Goal: Task Accomplishment & Management: Manage account settings

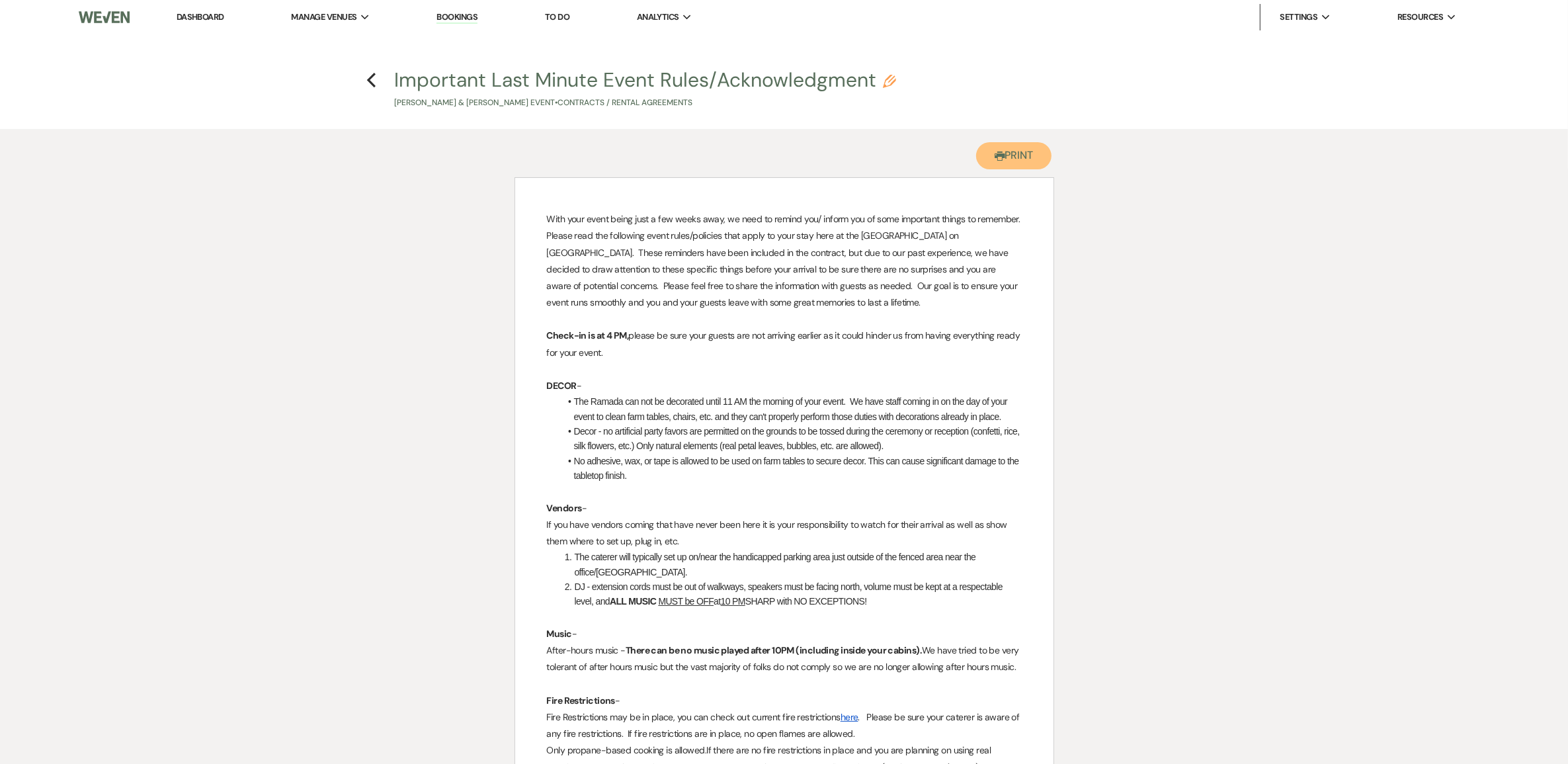
click at [994, 162] on icon "Printer" at bounding box center [999, 156] width 11 height 11
click at [369, 80] on use "button" at bounding box center [371, 79] width 9 height 15
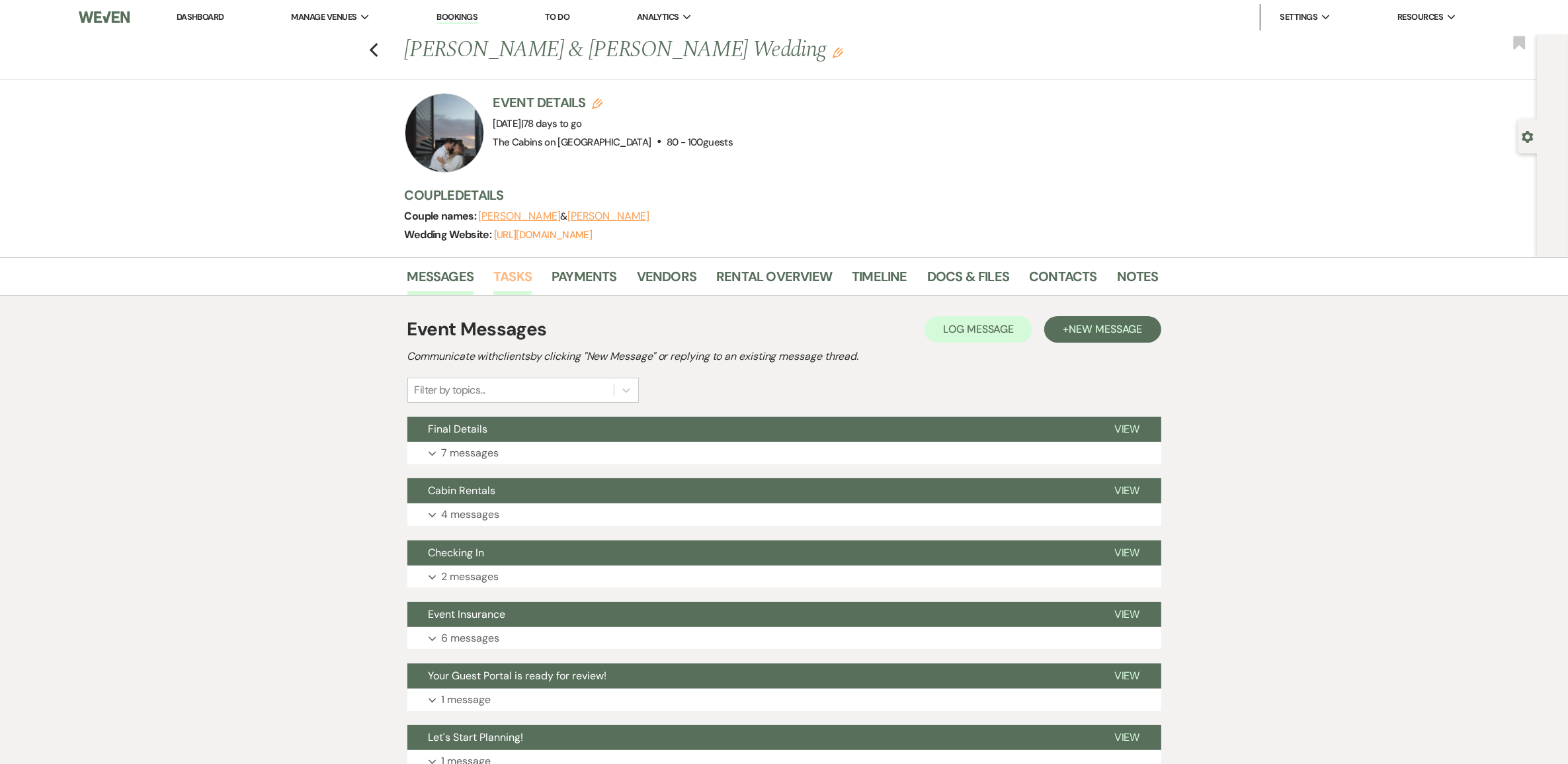
click at [513, 295] on link "Tasks" at bounding box center [512, 280] width 38 height 29
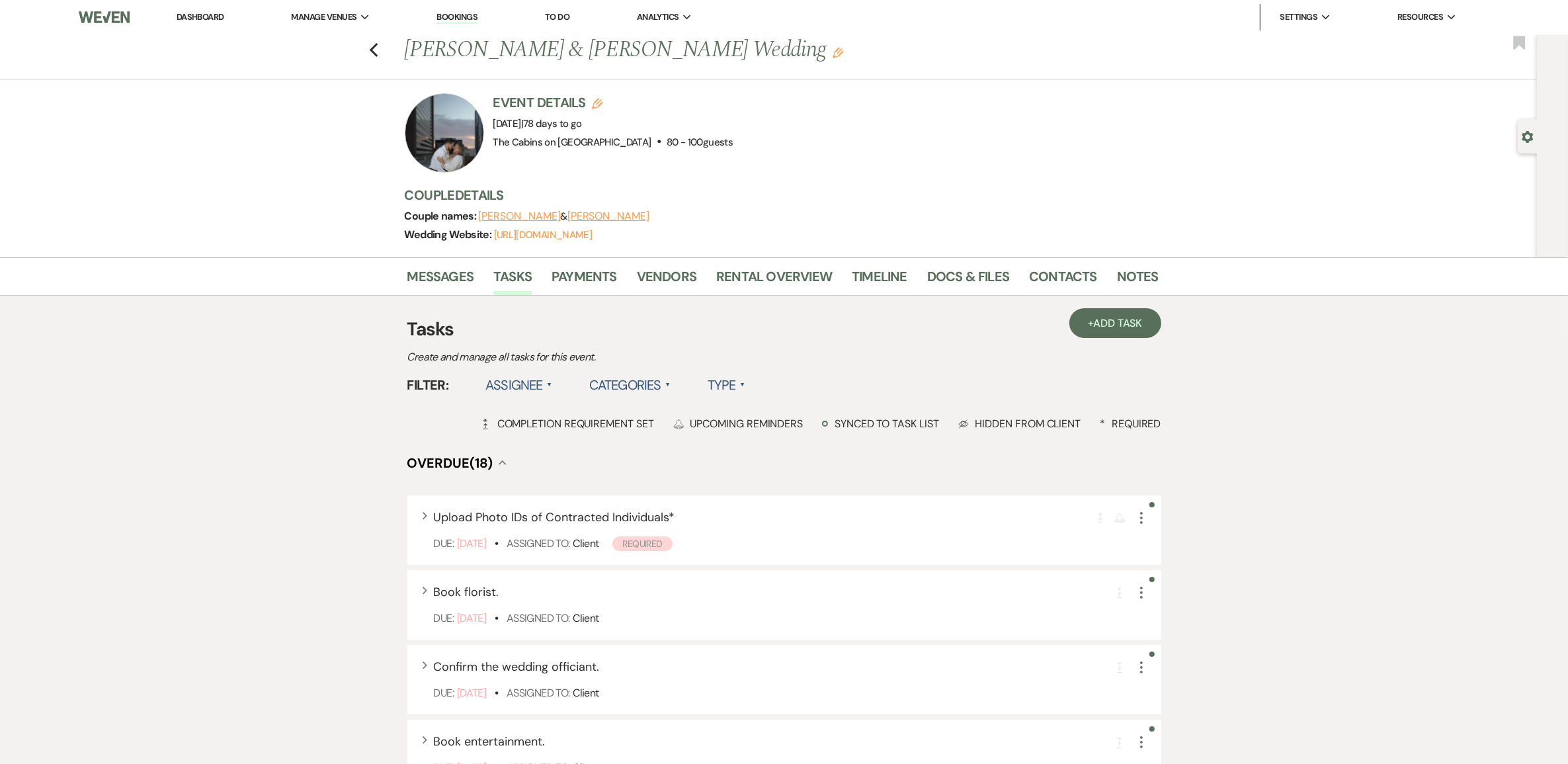
click at [745, 397] on label "Type ▲" at bounding box center [726, 384] width 37 height 24
click at [787, 428] on li "Required tasks" at bounding box center [773, 412] width 132 height 30
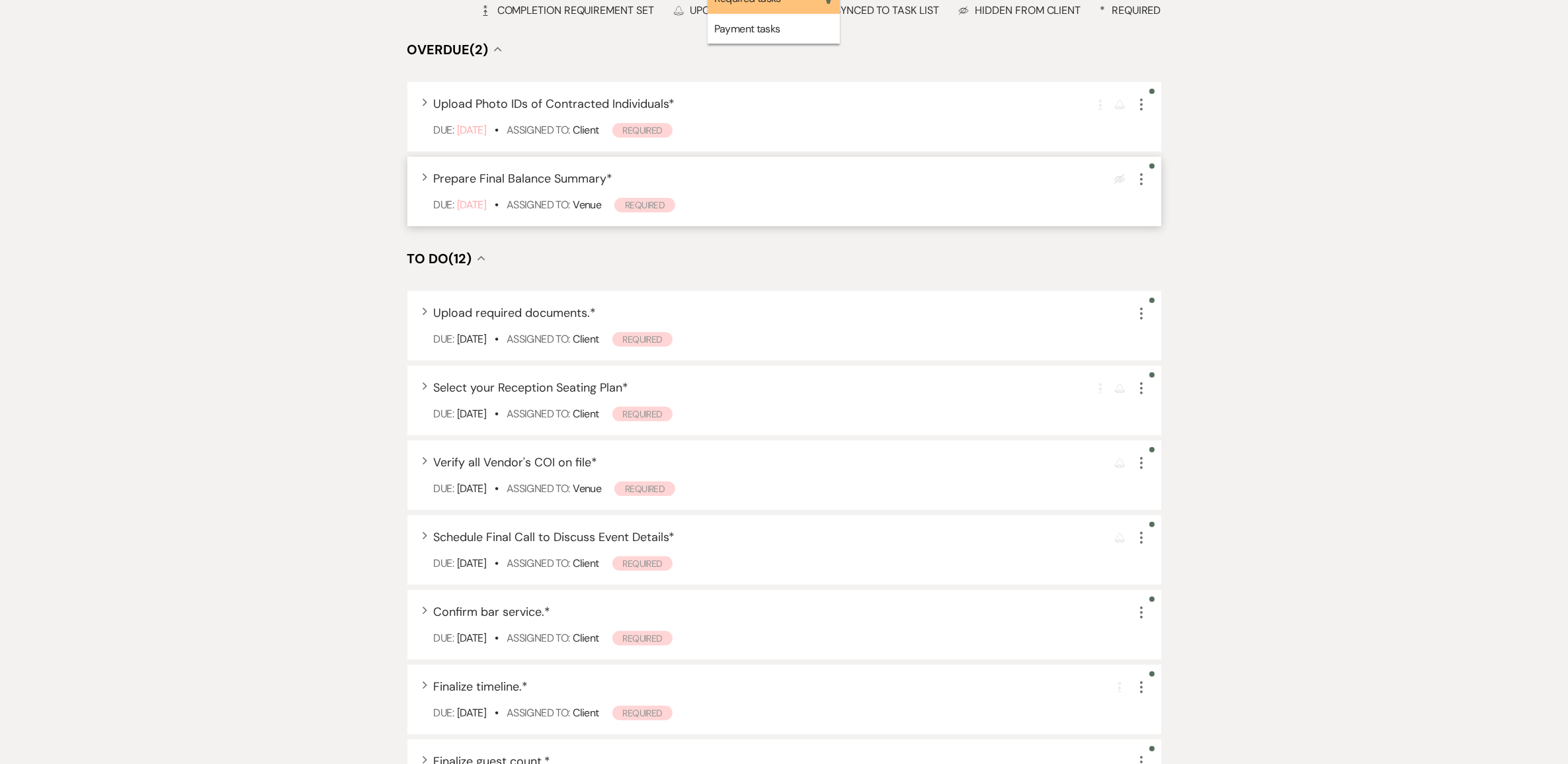
scroll to position [661, 0]
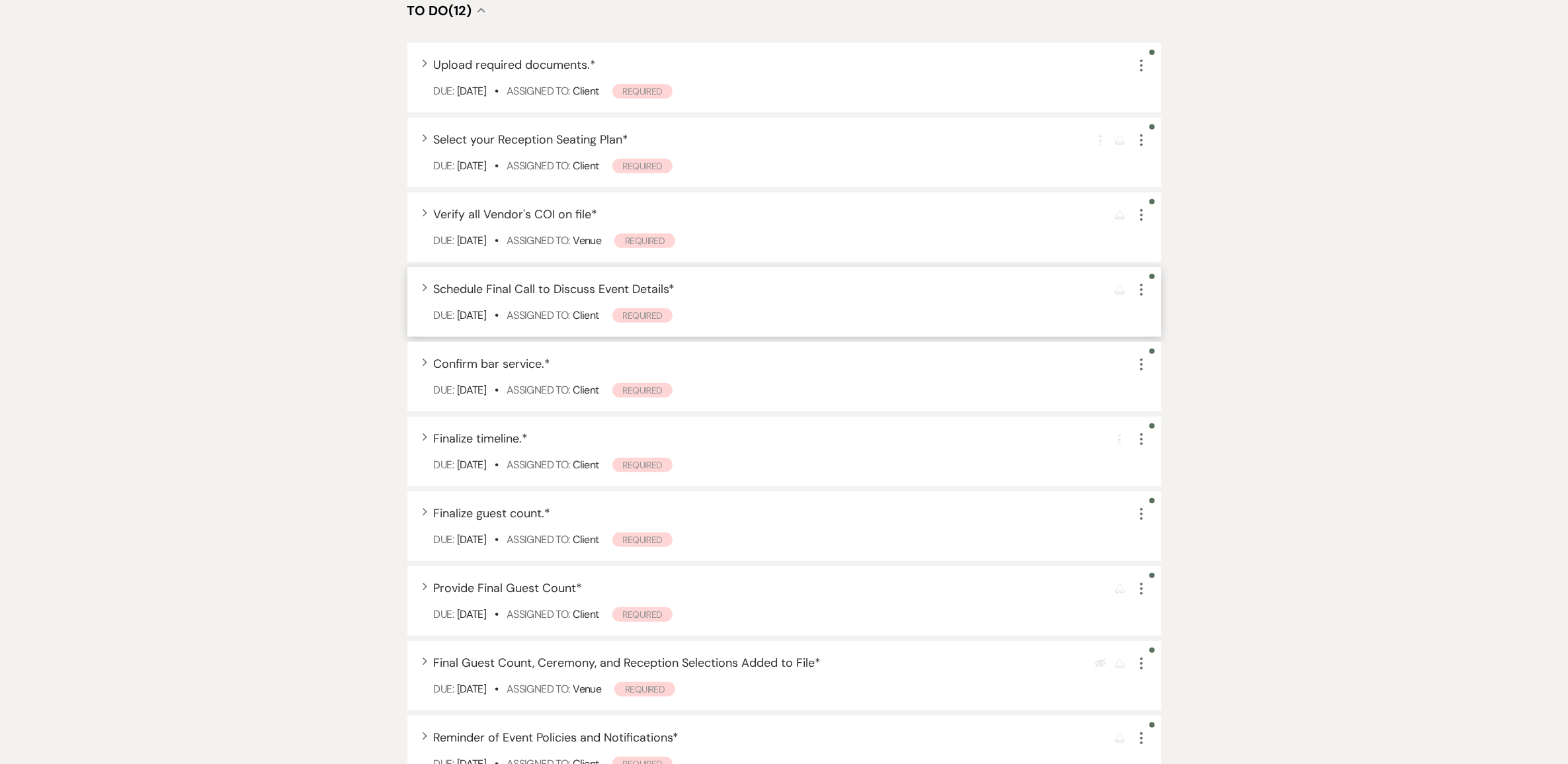
click at [541, 297] on span "Schedule Final Call to Discuss Event Details *" at bounding box center [554, 289] width 241 height 16
click at [556, 297] on span "Schedule Final Call to Discuss Event Details *" at bounding box center [554, 289] width 241 height 16
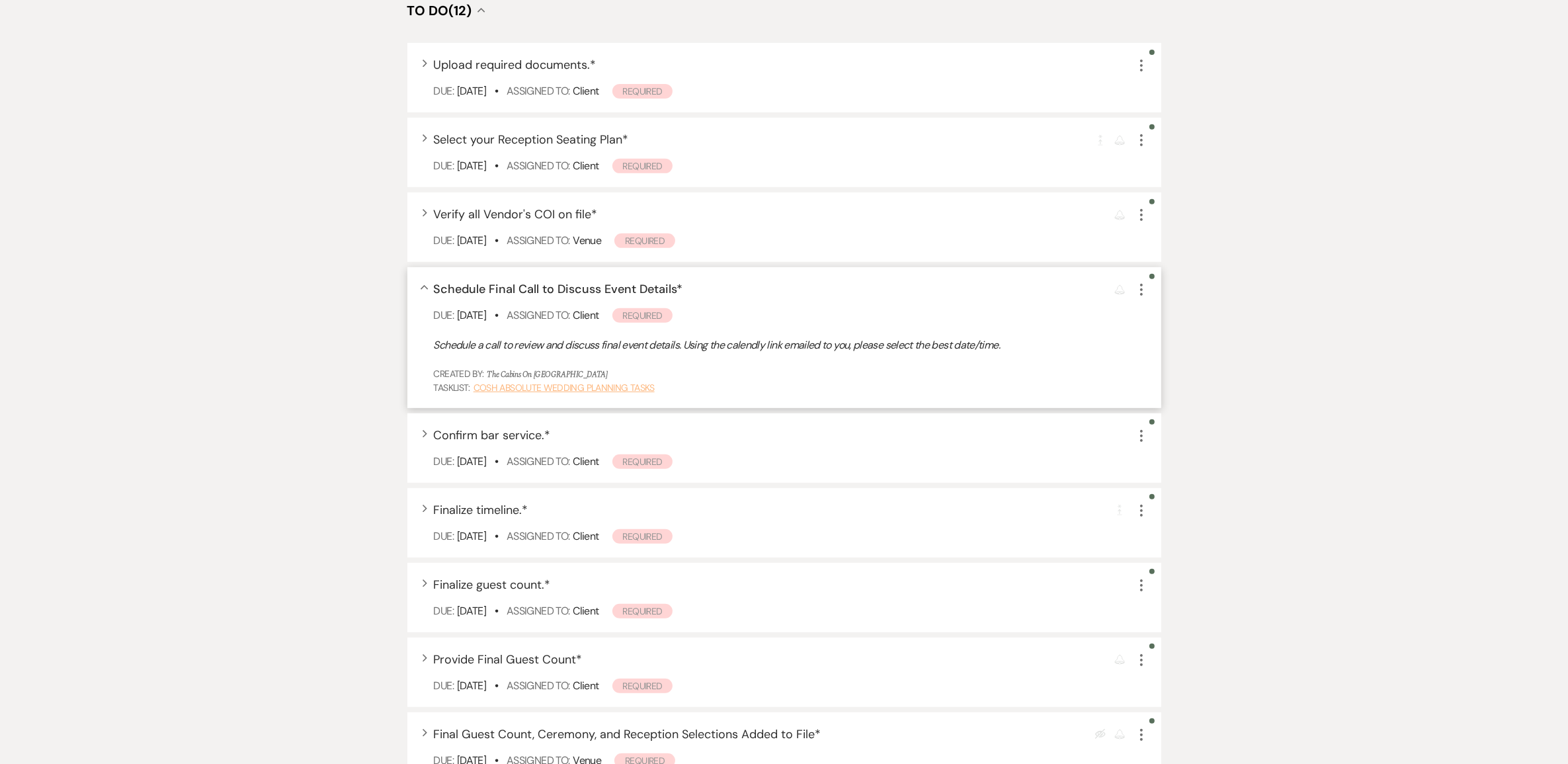
click at [546, 393] on link "COSH Absolute Wedding Planning Tasks" at bounding box center [564, 387] width 181 height 12
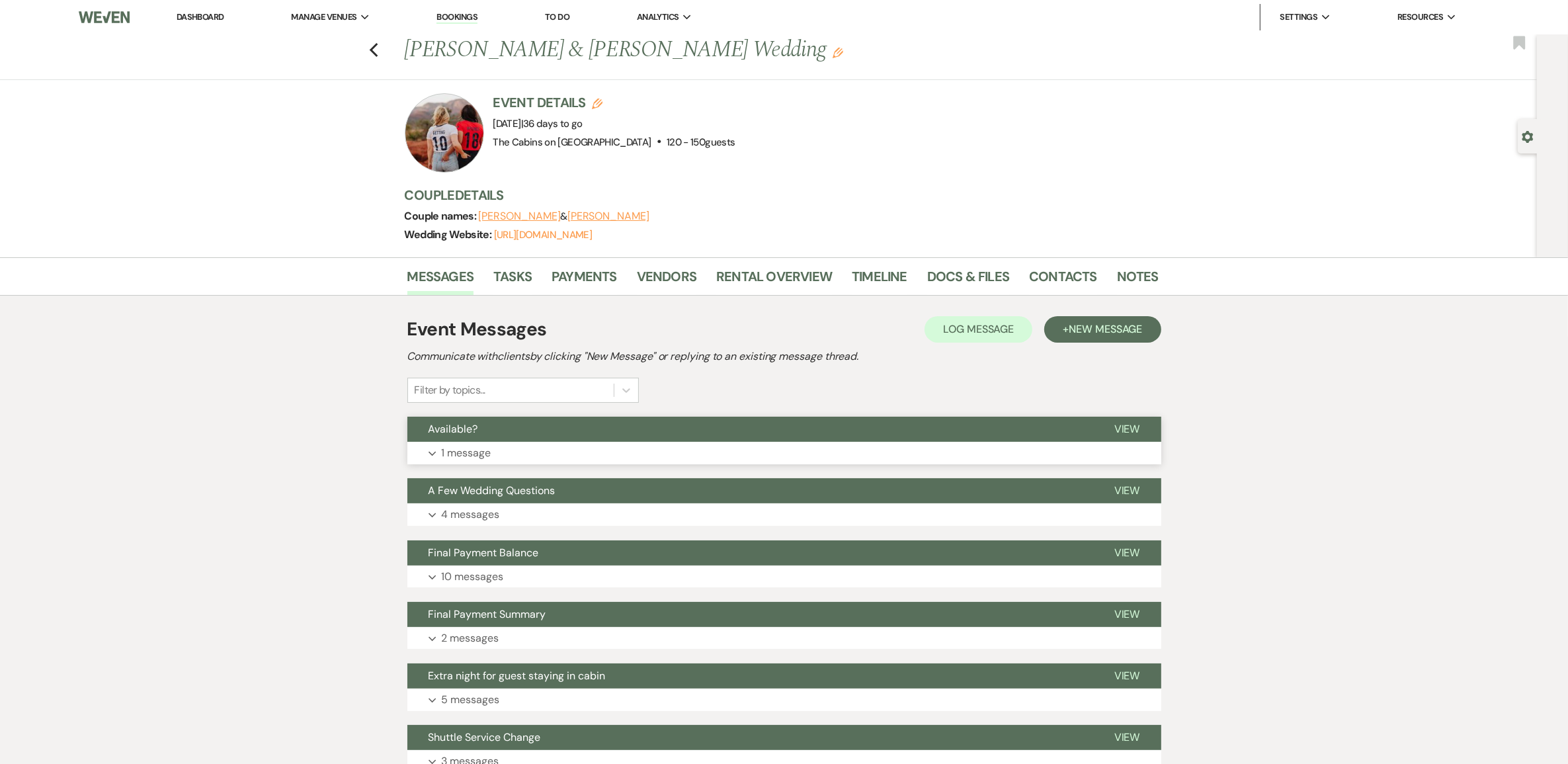
click at [482, 462] on p "1 message" at bounding box center [466, 453] width 50 height 18
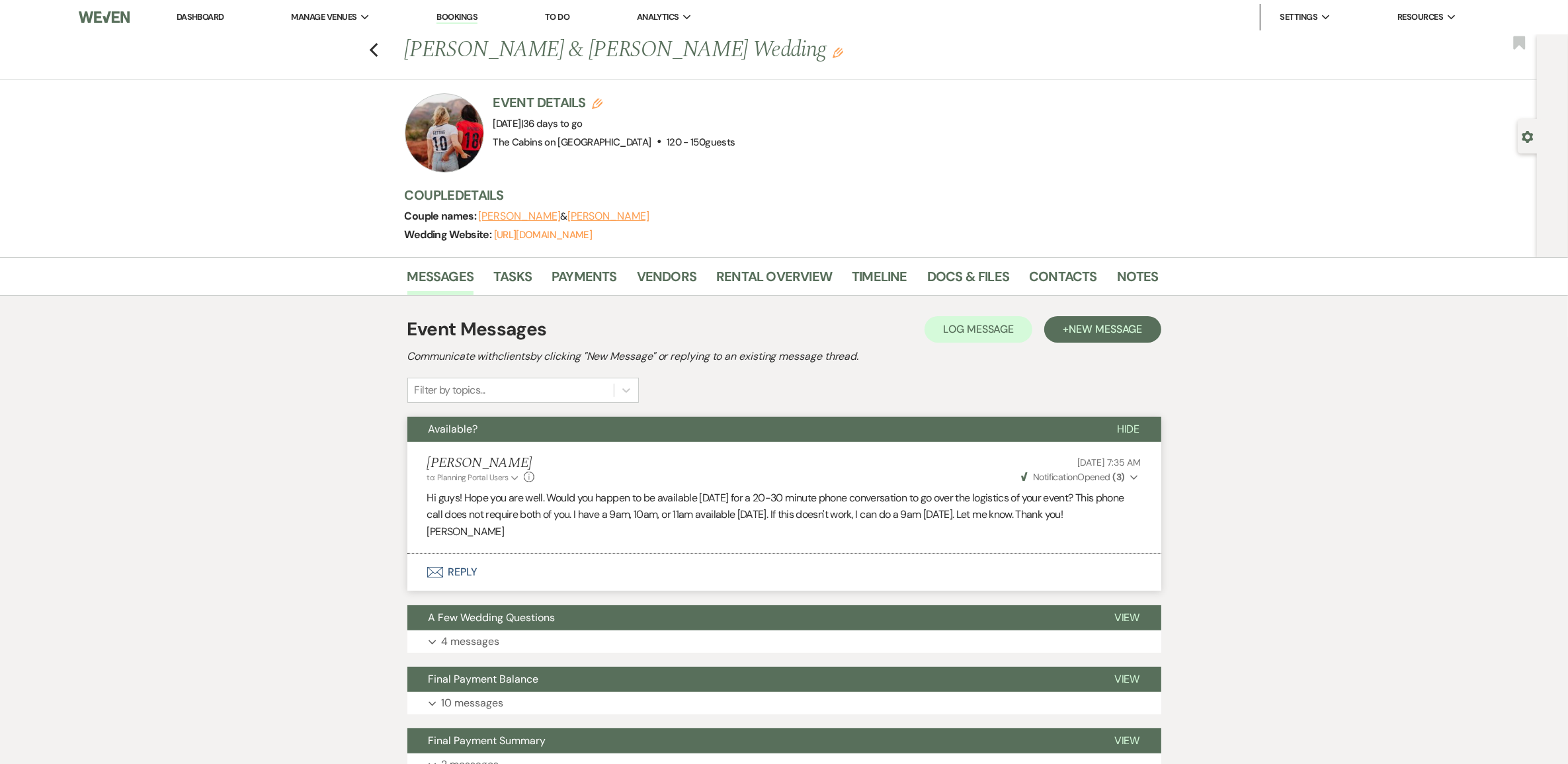
click at [460, 136] on div at bounding box center [444, 132] width 79 height 79
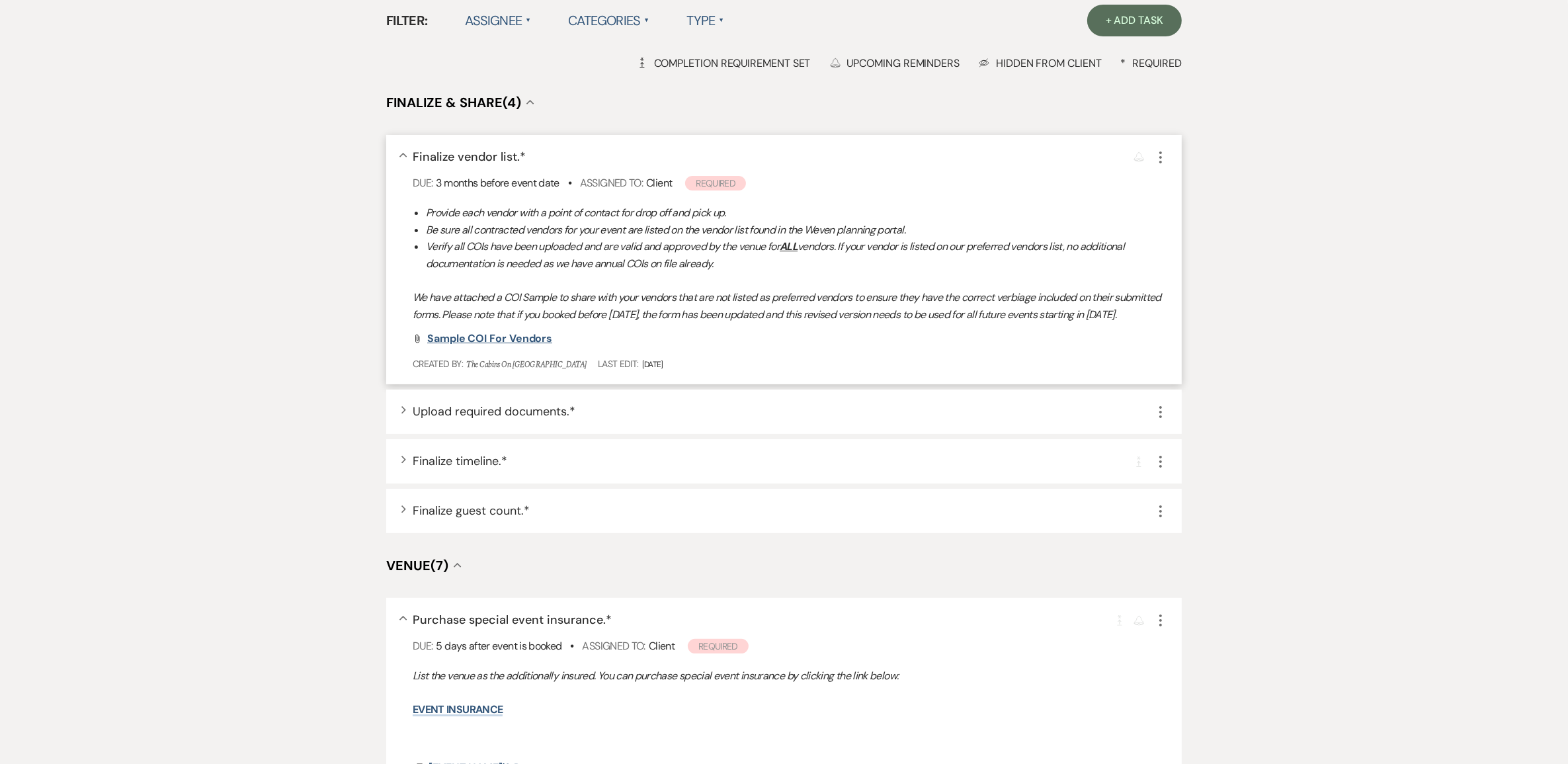
click at [524, 345] on span "Sample COI for Vendors" at bounding box center [489, 338] width 125 height 14
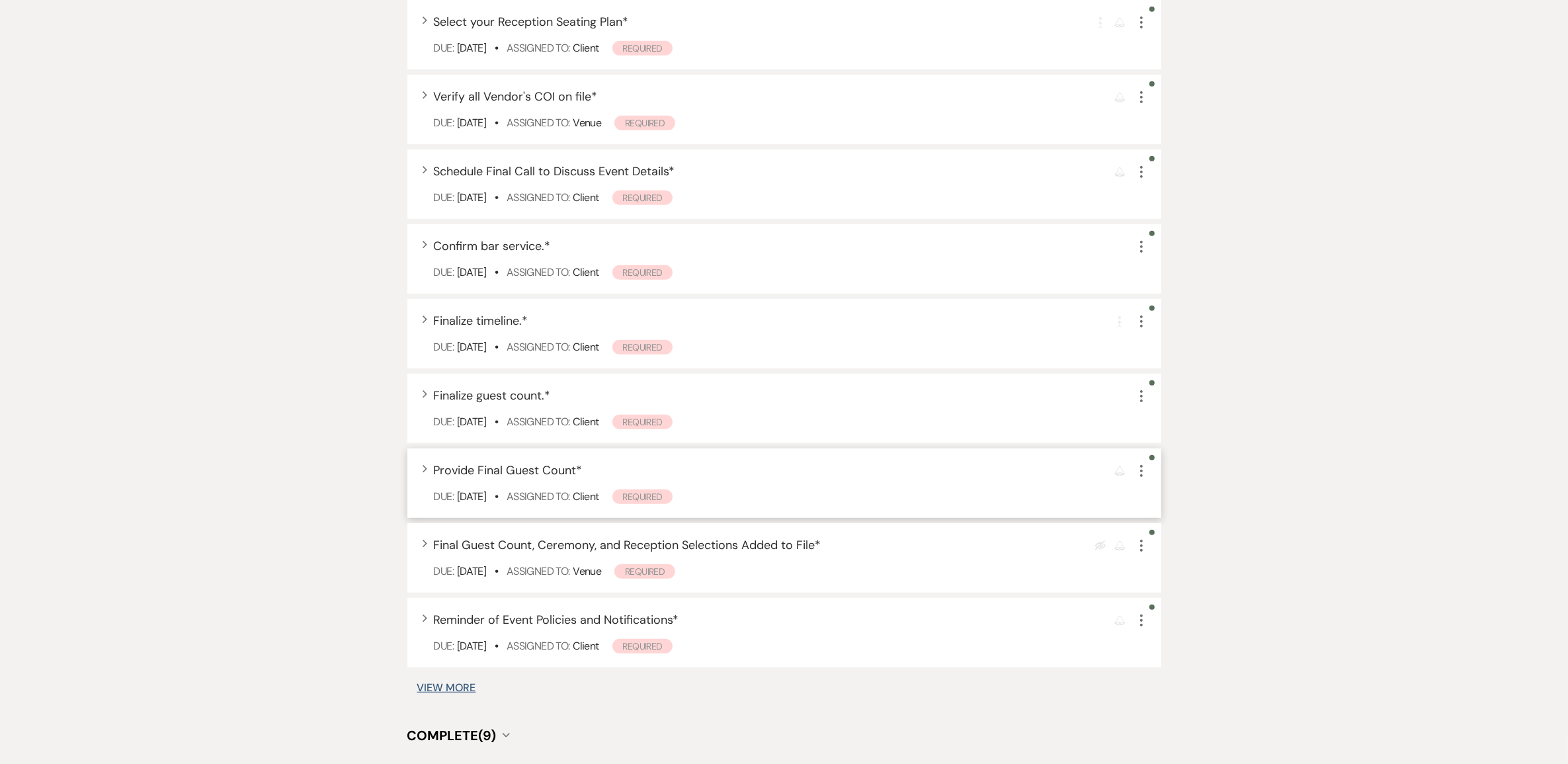
scroll to position [767, 0]
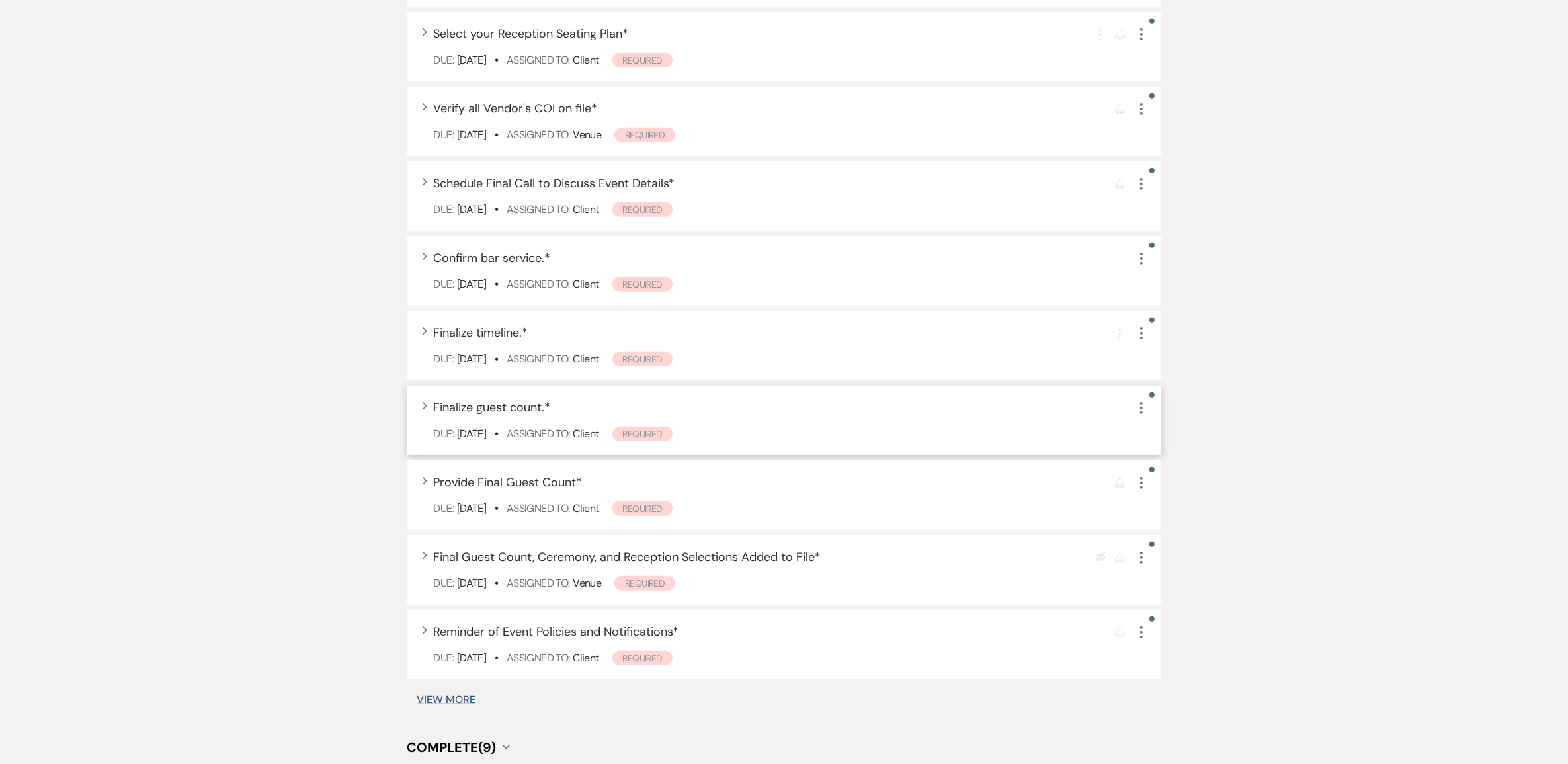
click at [481, 415] on span "Finalize guest count. *" at bounding box center [491, 407] width 117 height 16
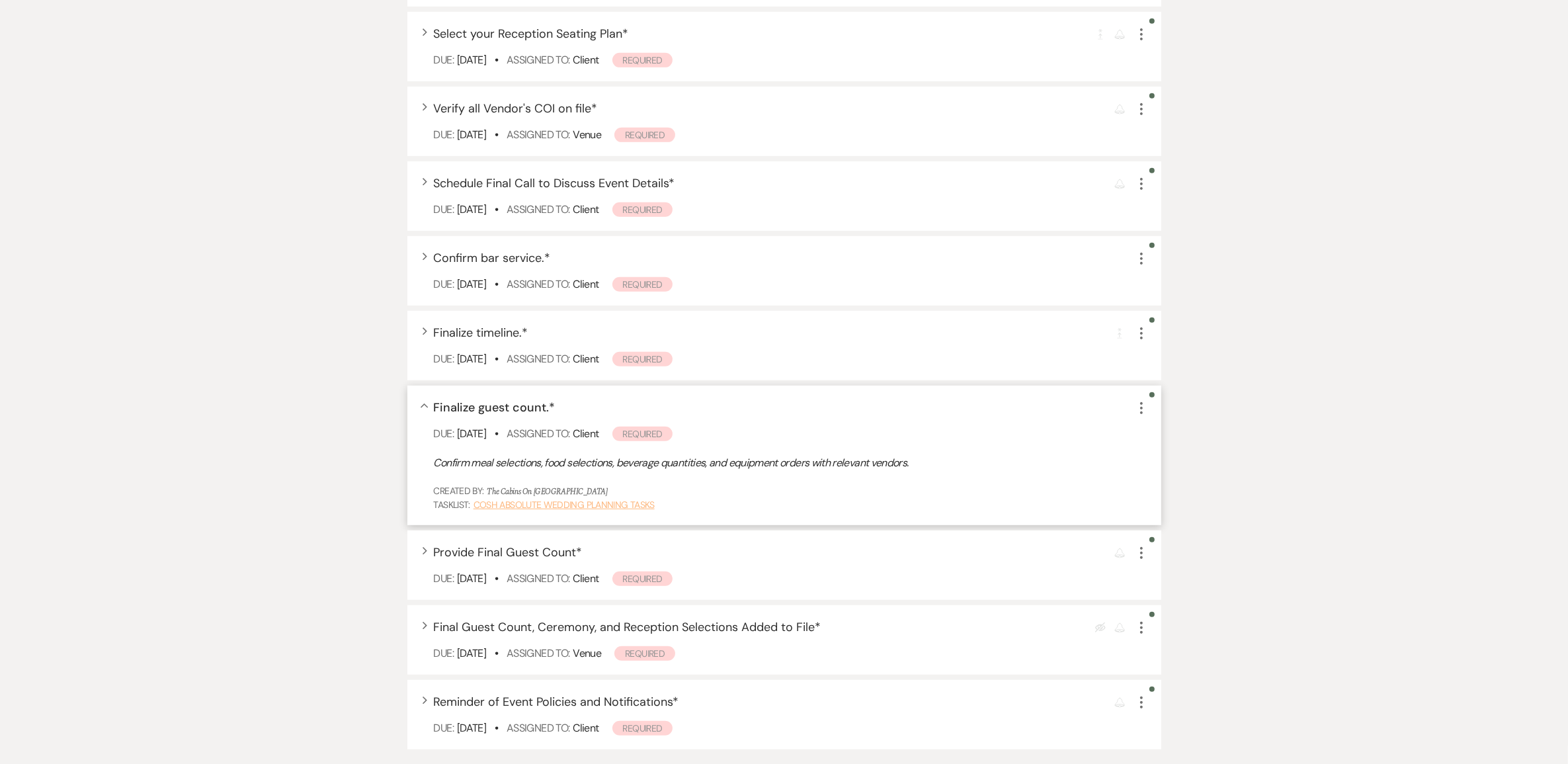
click at [529, 511] on link "COSH Absolute Wedding Planning Tasks" at bounding box center [564, 504] width 181 height 12
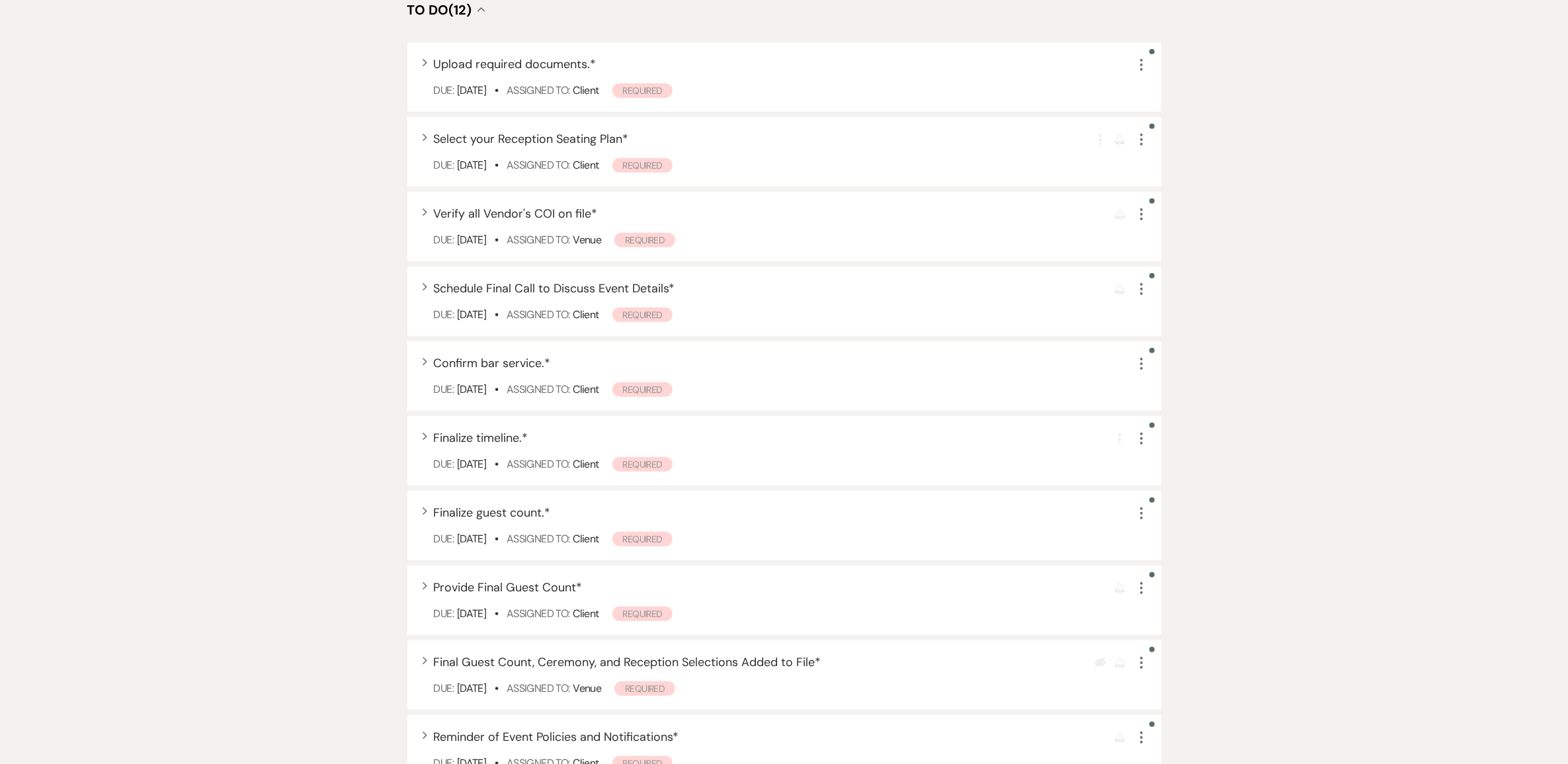
scroll to position [828, 0]
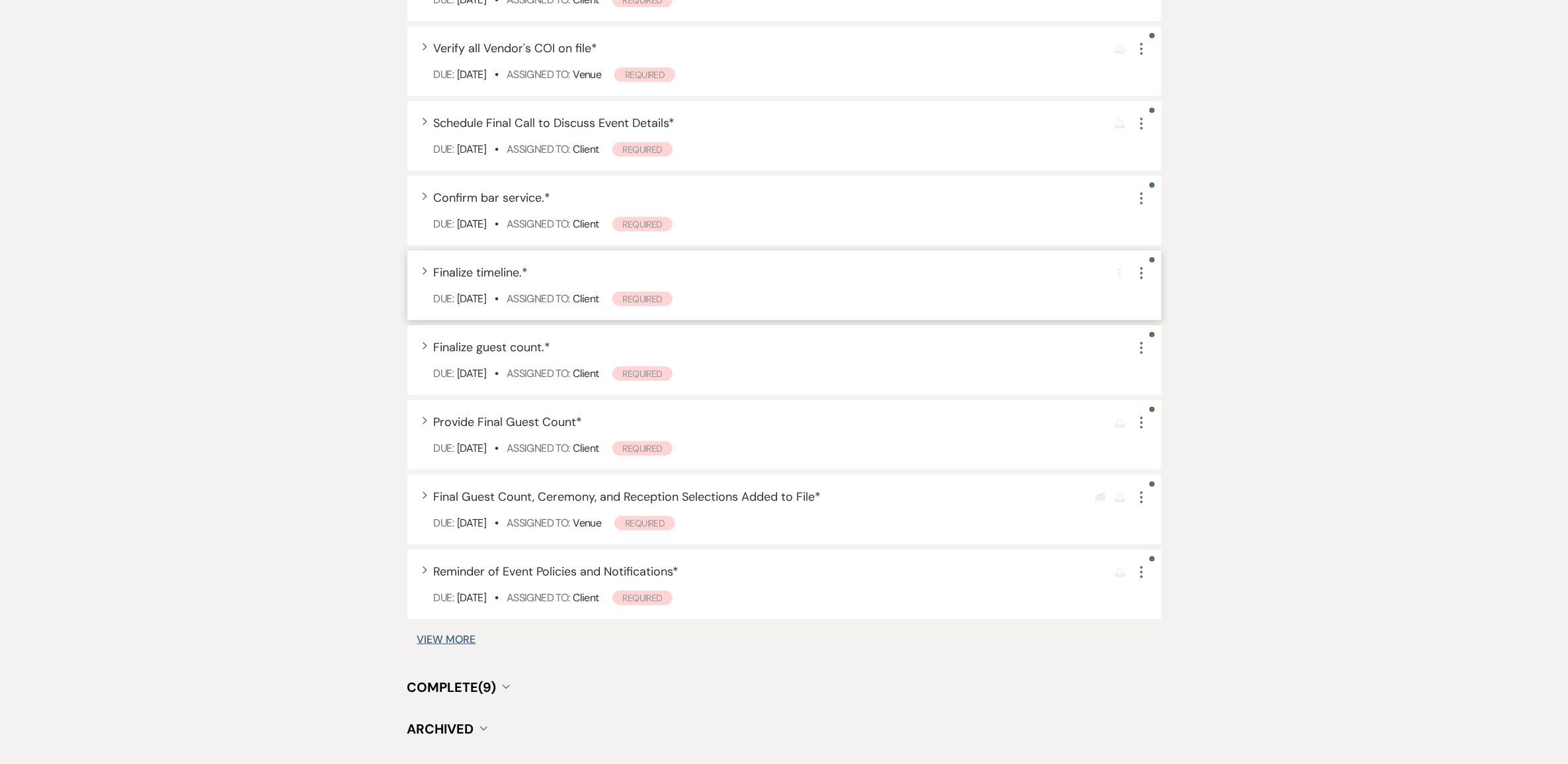
click at [489, 280] on span "Finalize timeline. *" at bounding box center [481, 273] width 94 height 16
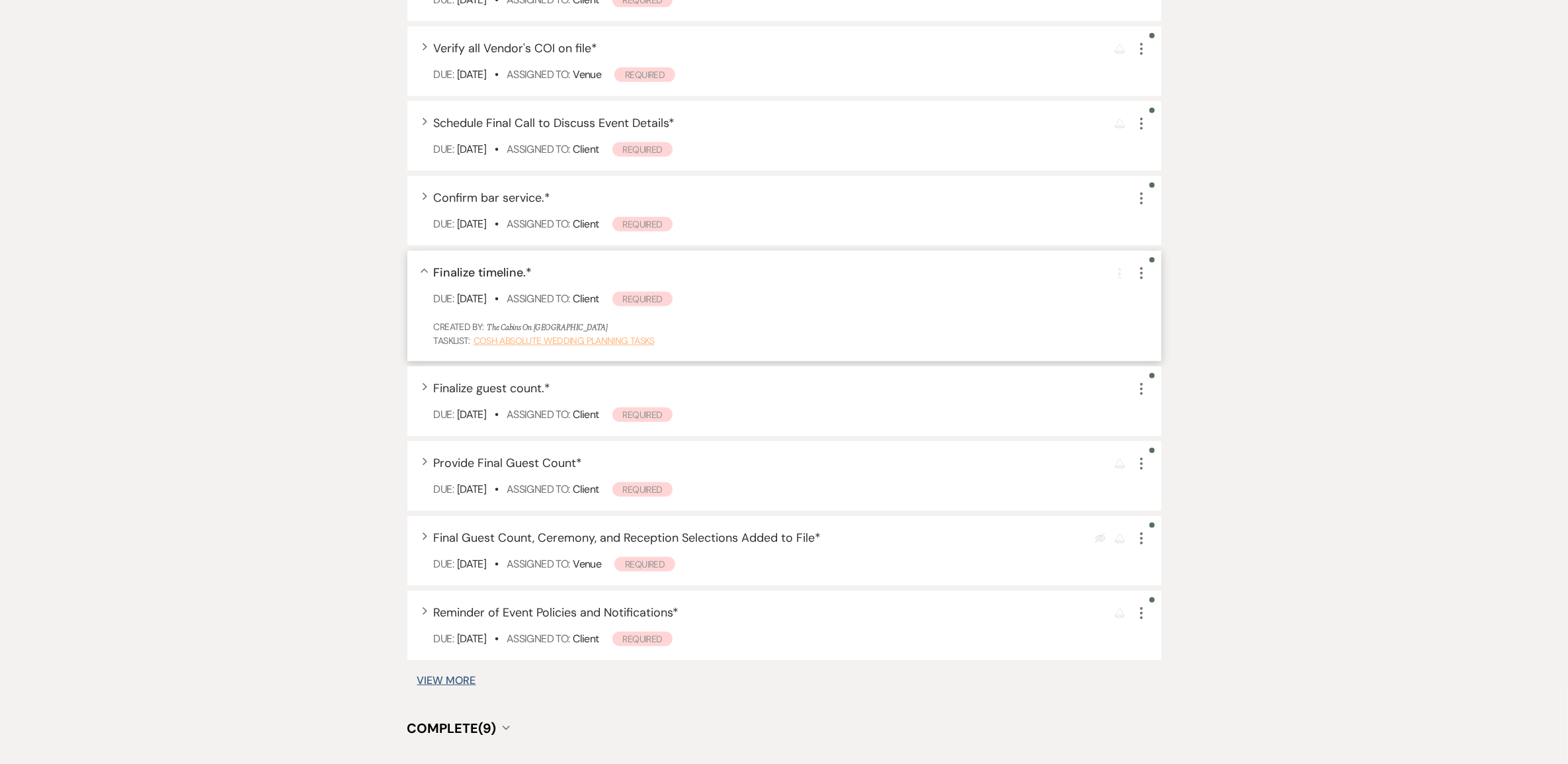
click at [586, 346] on link "COSH Absolute Wedding Planning Tasks" at bounding box center [564, 340] width 181 height 12
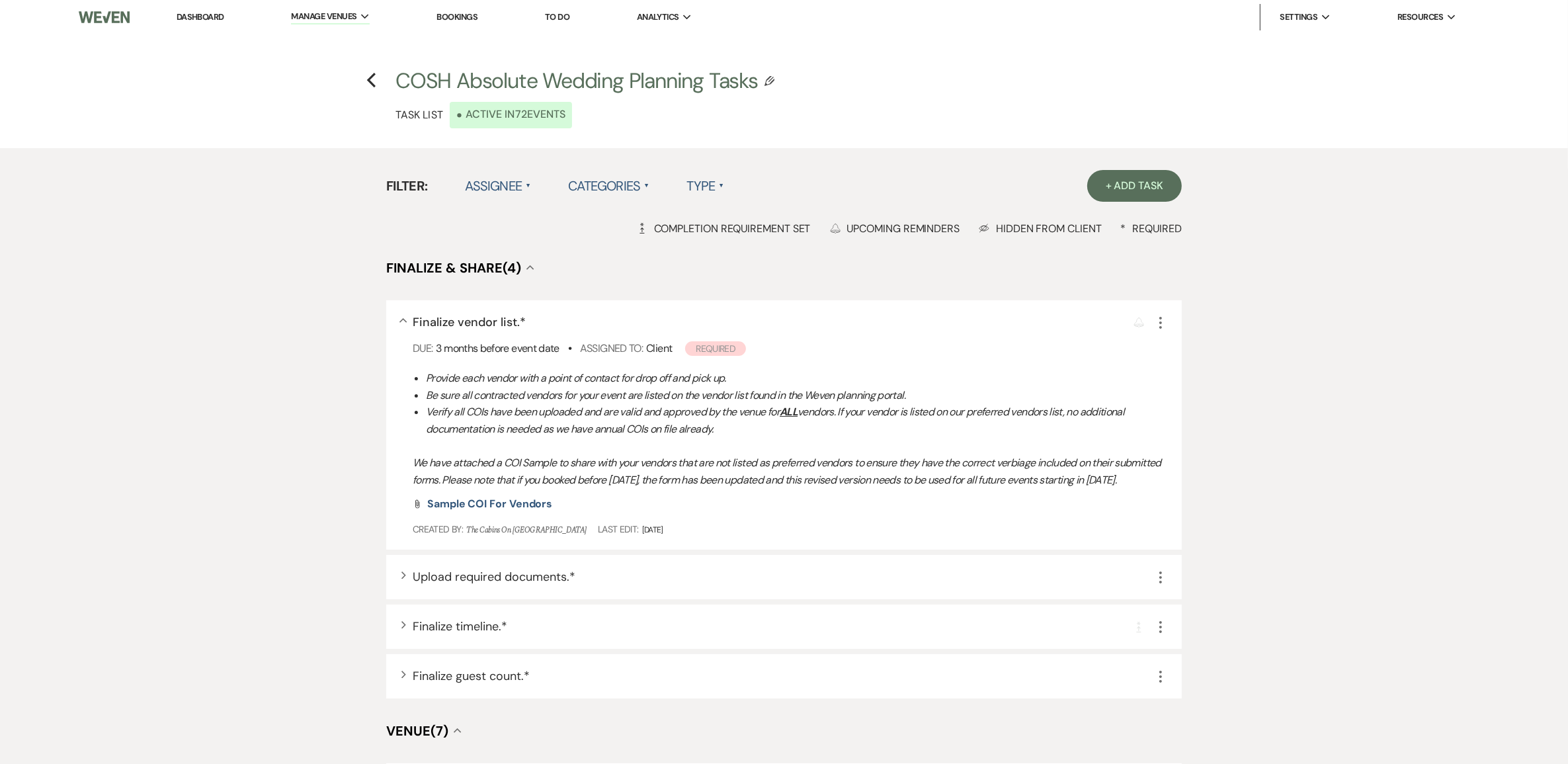
click at [214, 15] on link "Dashboard" at bounding box center [200, 16] width 48 height 11
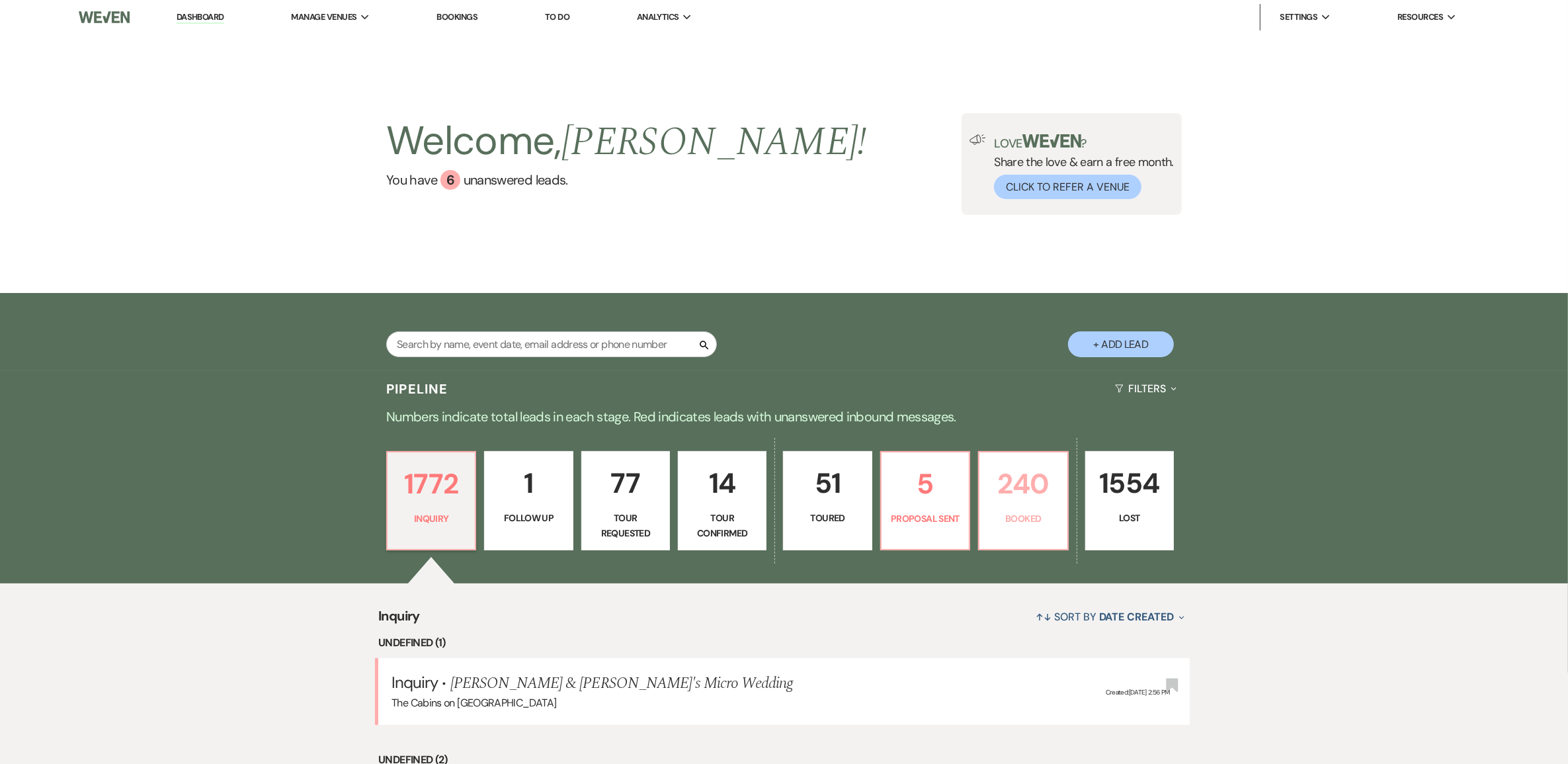
click at [1023, 506] on p "240" at bounding box center [1023, 484] width 72 height 44
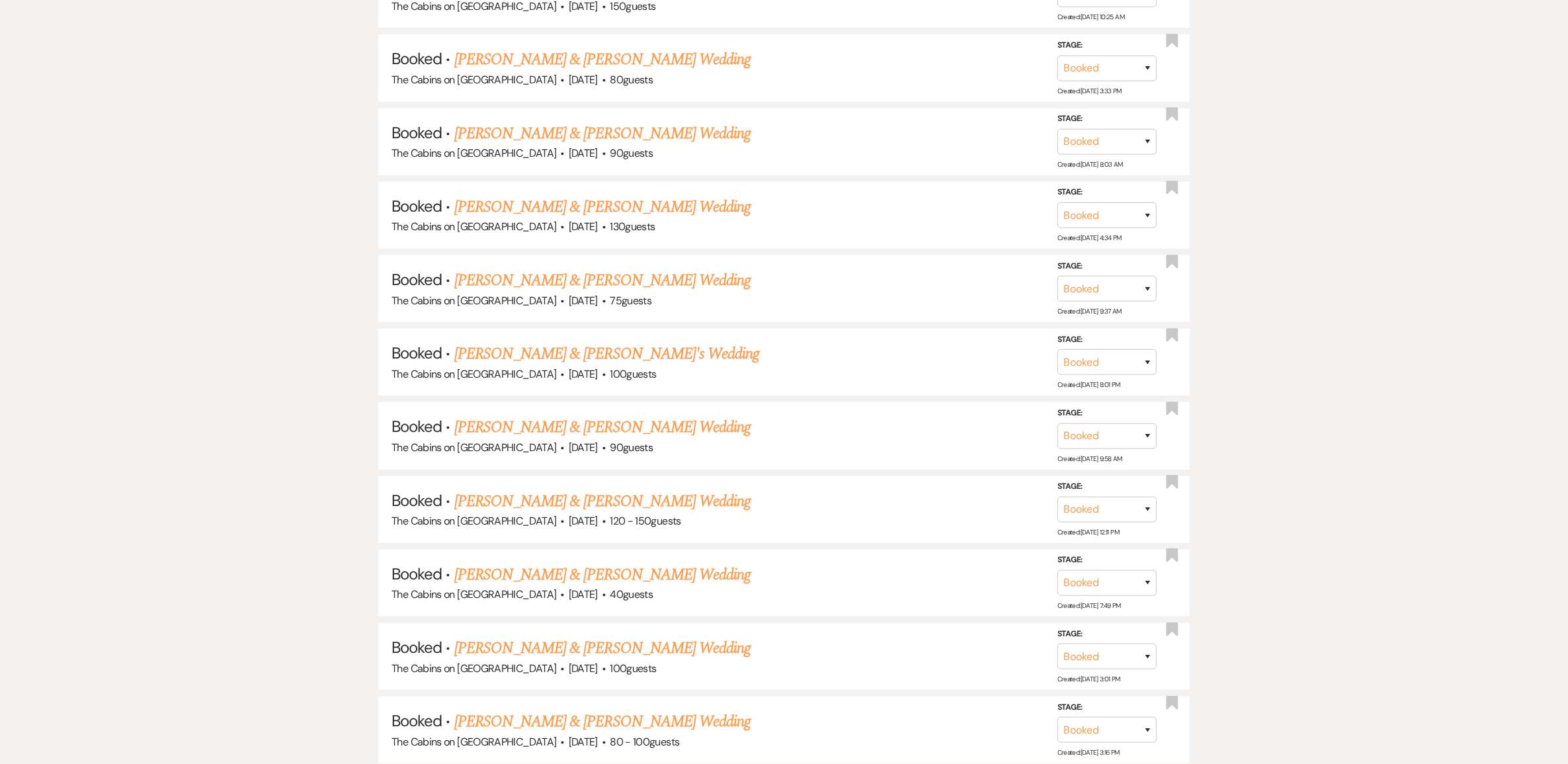
scroll to position [1323, 0]
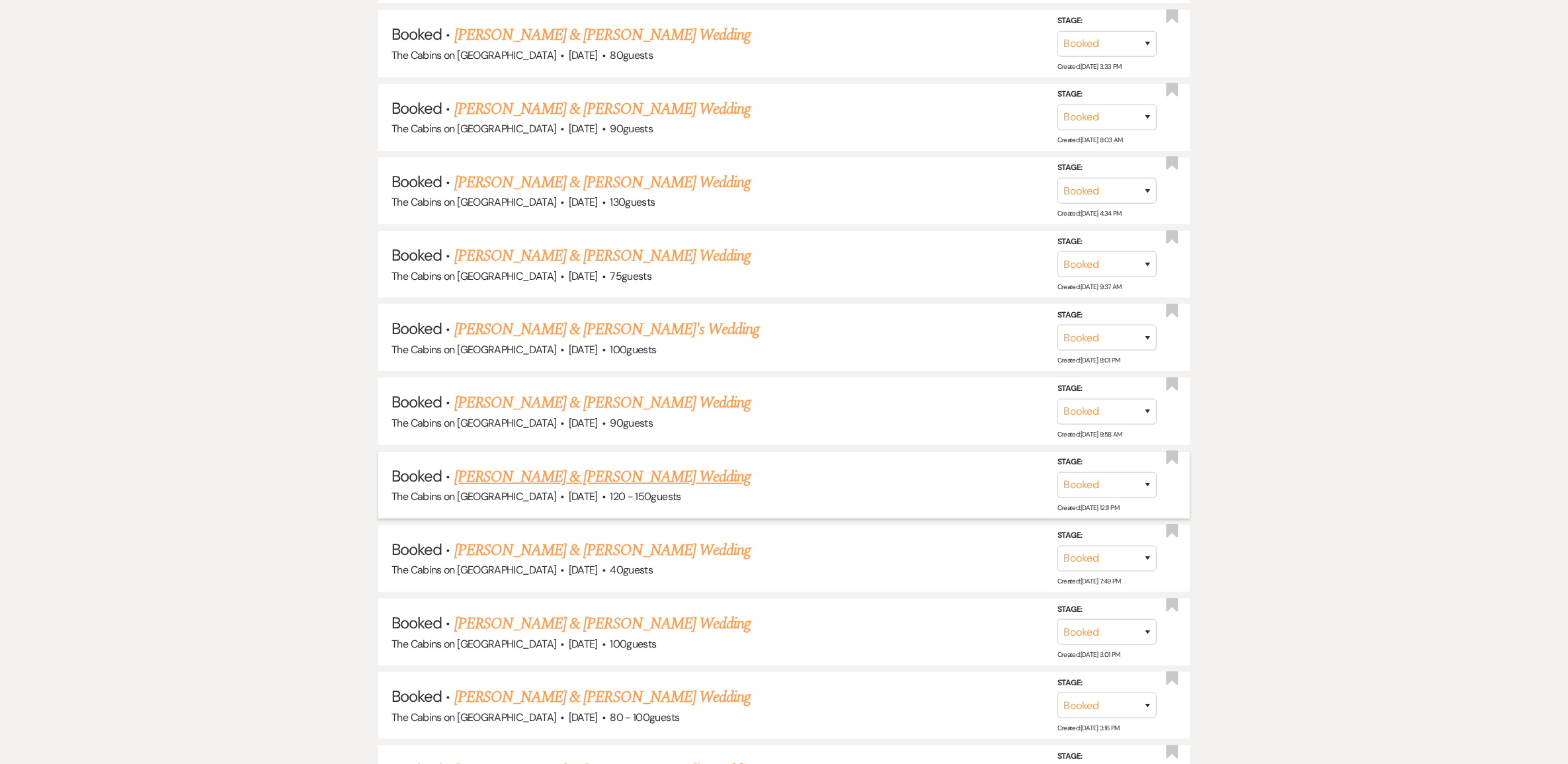
click at [638, 488] on link "Cierra Valdez & Megan White's Wedding" at bounding box center [602, 477] width 296 height 24
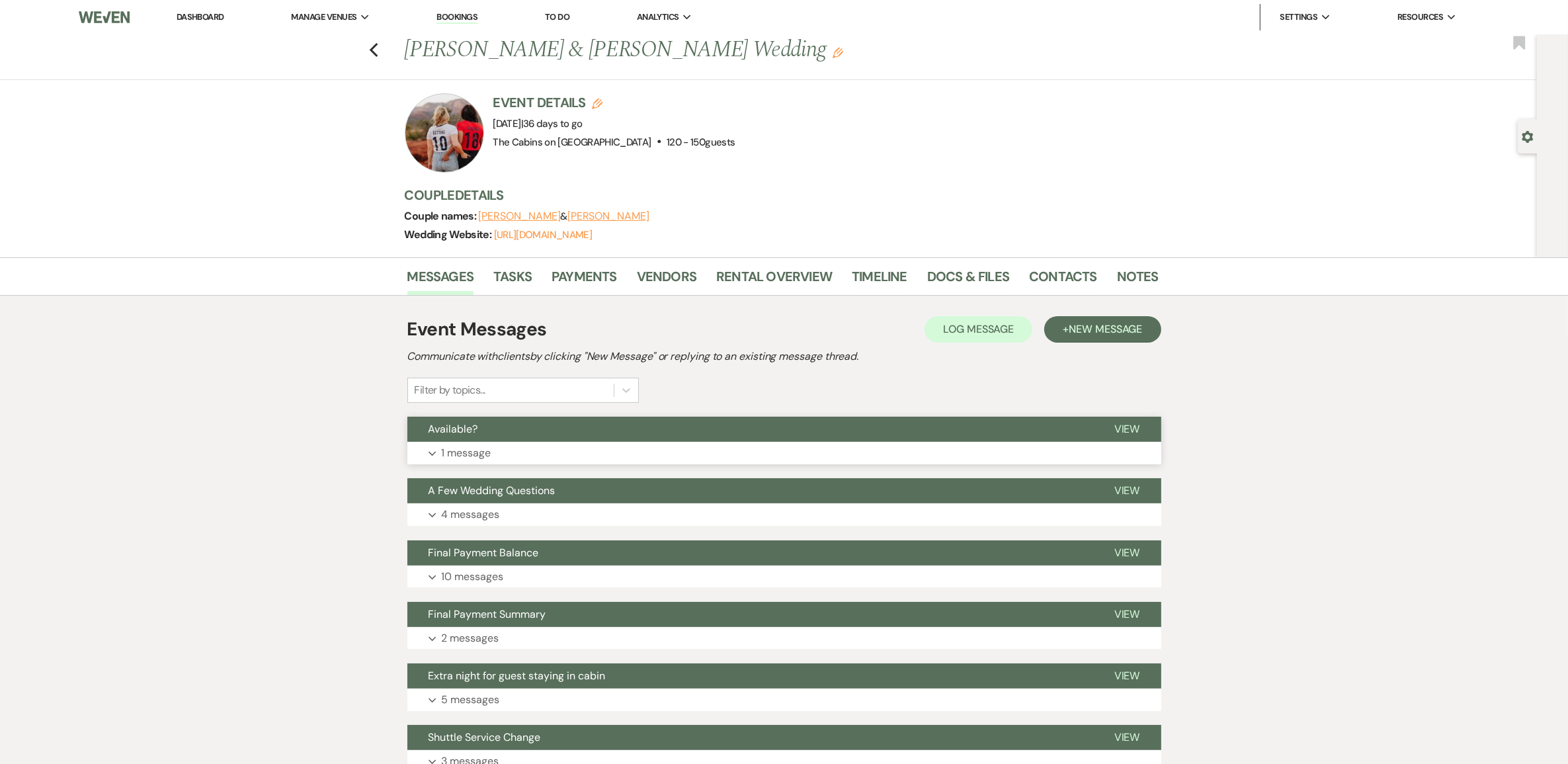
click at [482, 462] on p "1 message" at bounding box center [466, 453] width 50 height 18
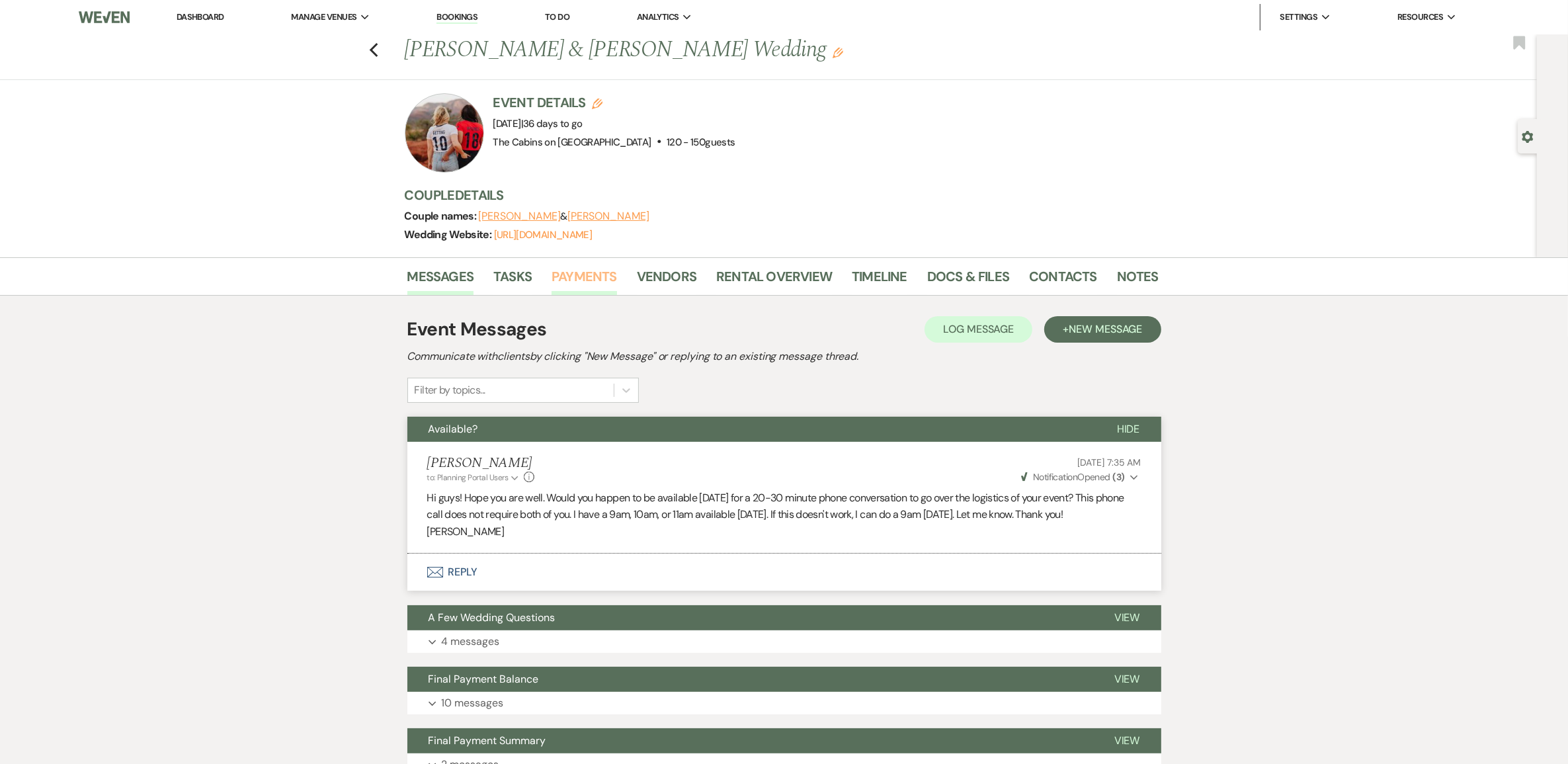
click at [574, 288] on link "Payments" at bounding box center [583, 280] width 66 height 29
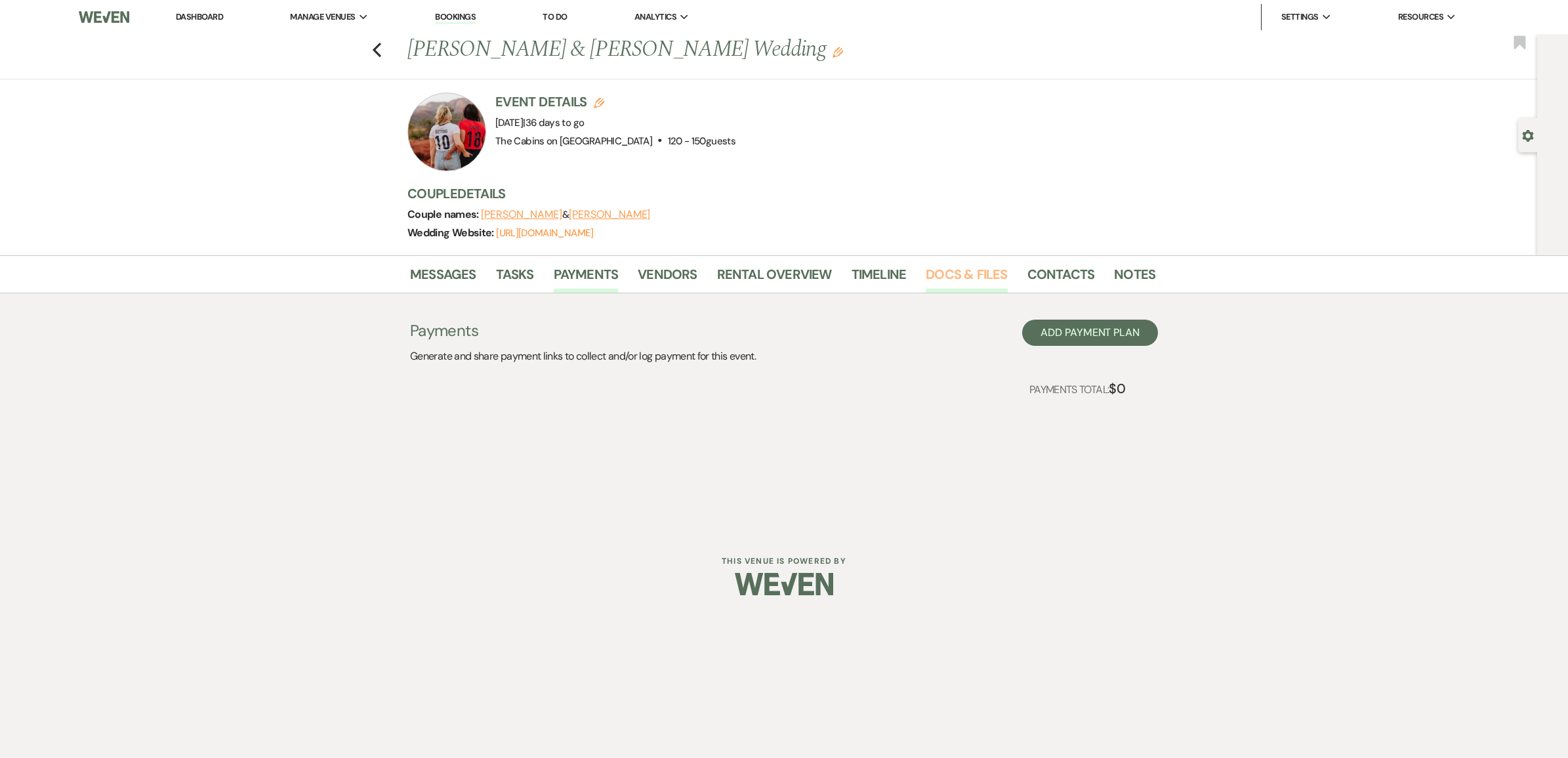
click at [968, 286] on link "Docs & Files" at bounding box center [966, 278] width 82 height 29
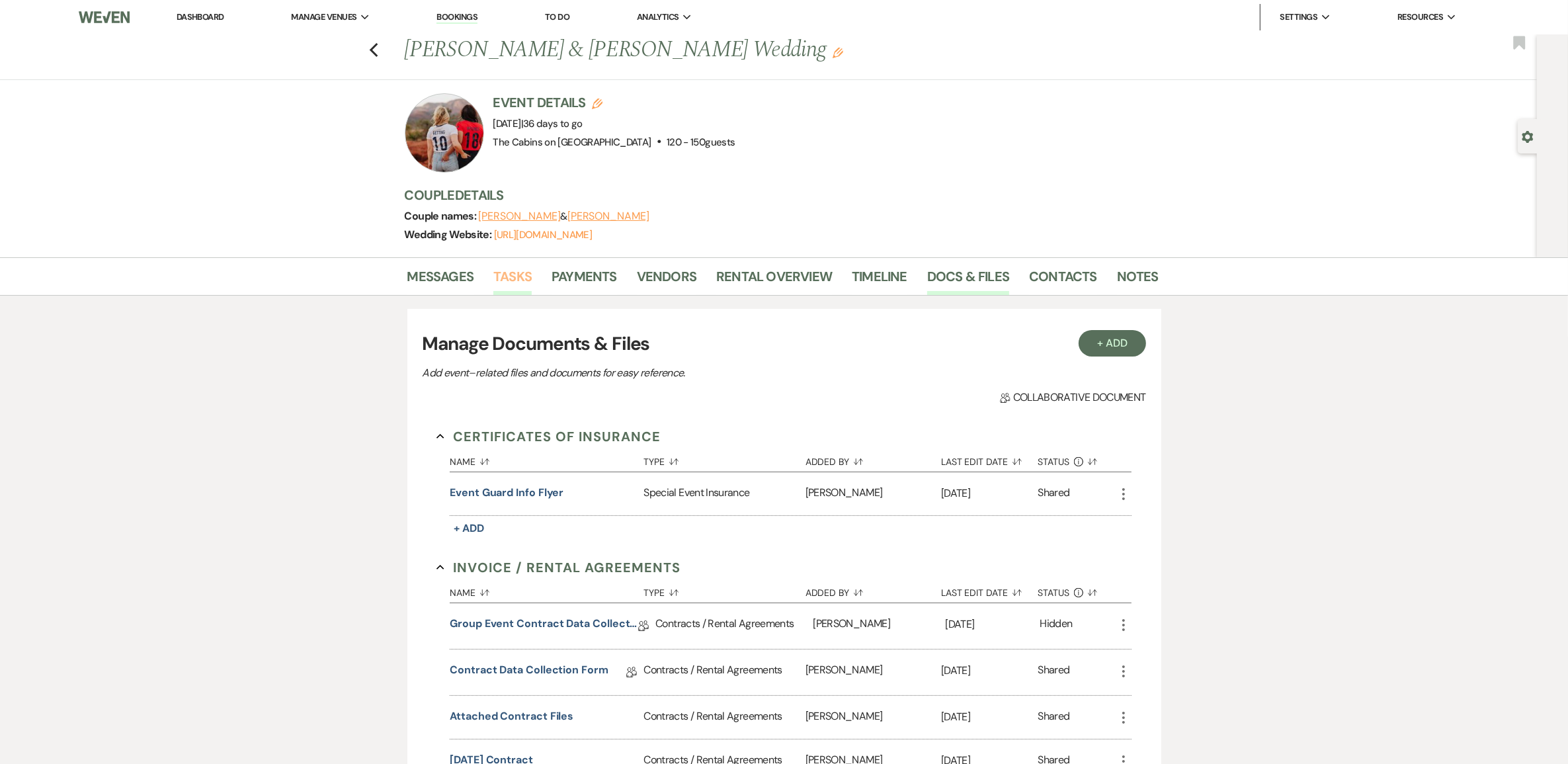
click at [506, 293] on link "Tasks" at bounding box center [512, 280] width 38 height 29
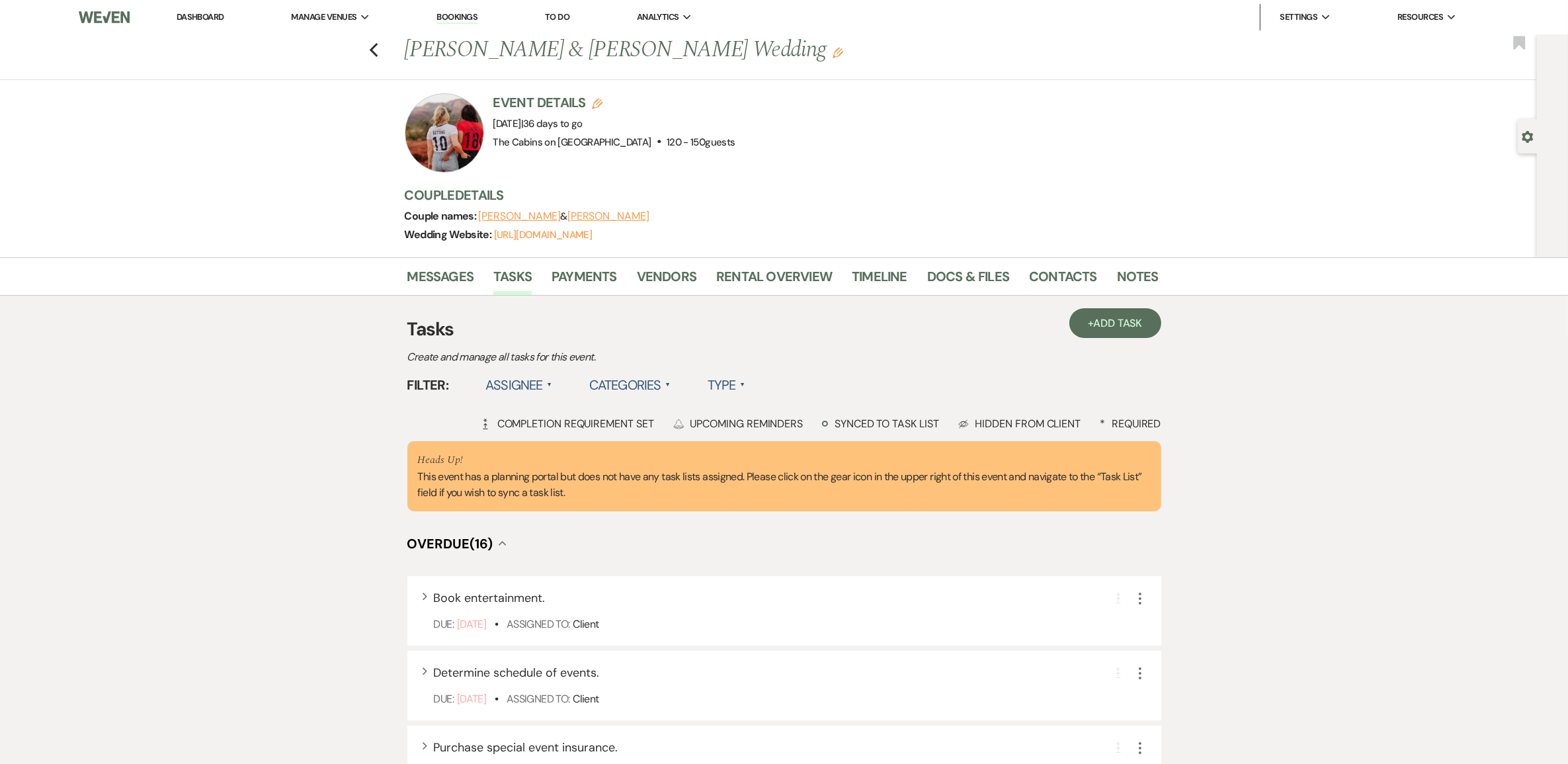
click at [745, 397] on label "Type ▲" at bounding box center [726, 384] width 37 height 24
click at [793, 428] on li "Required tasks" at bounding box center [773, 412] width 132 height 30
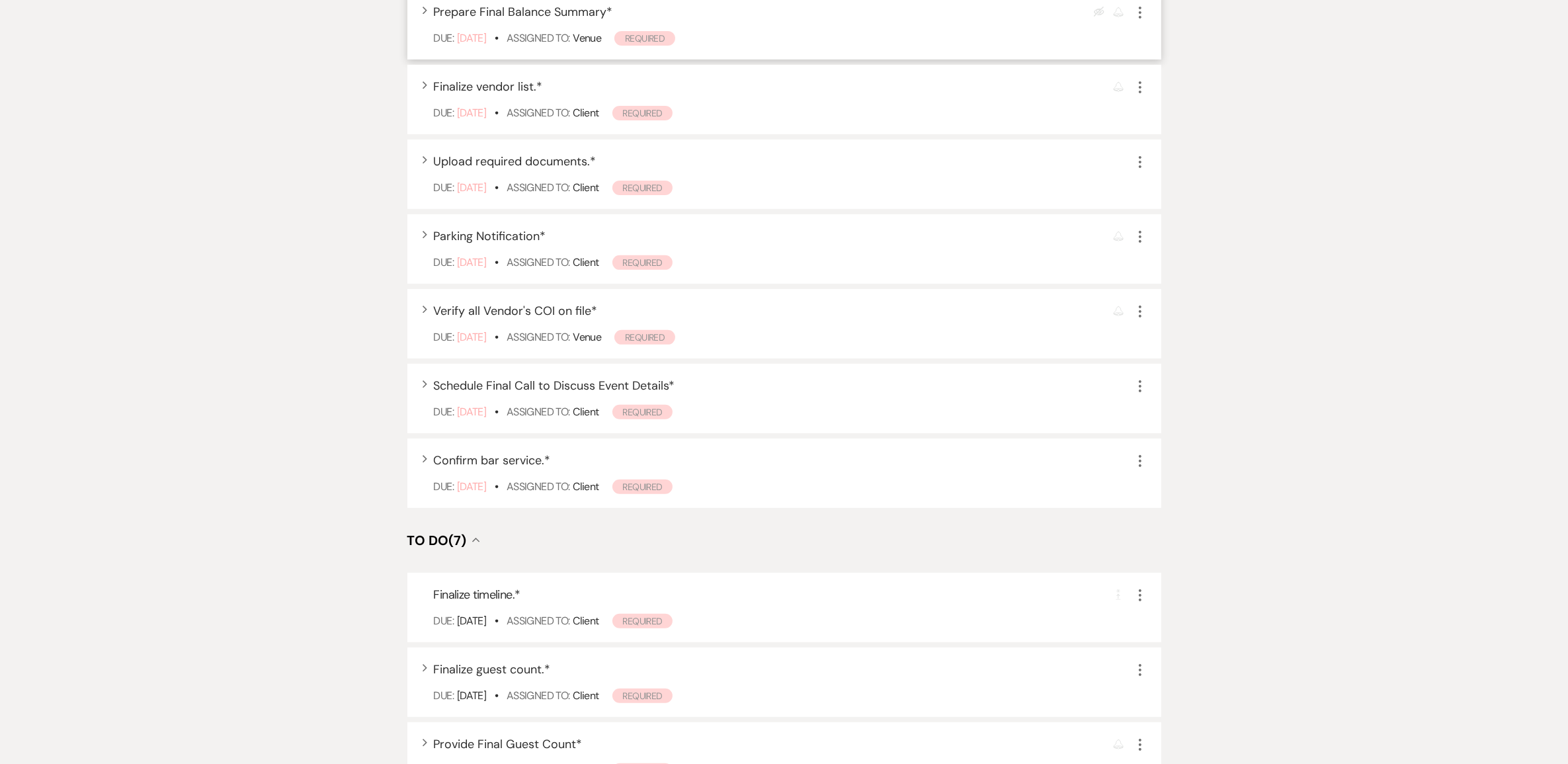
scroll to position [418, 0]
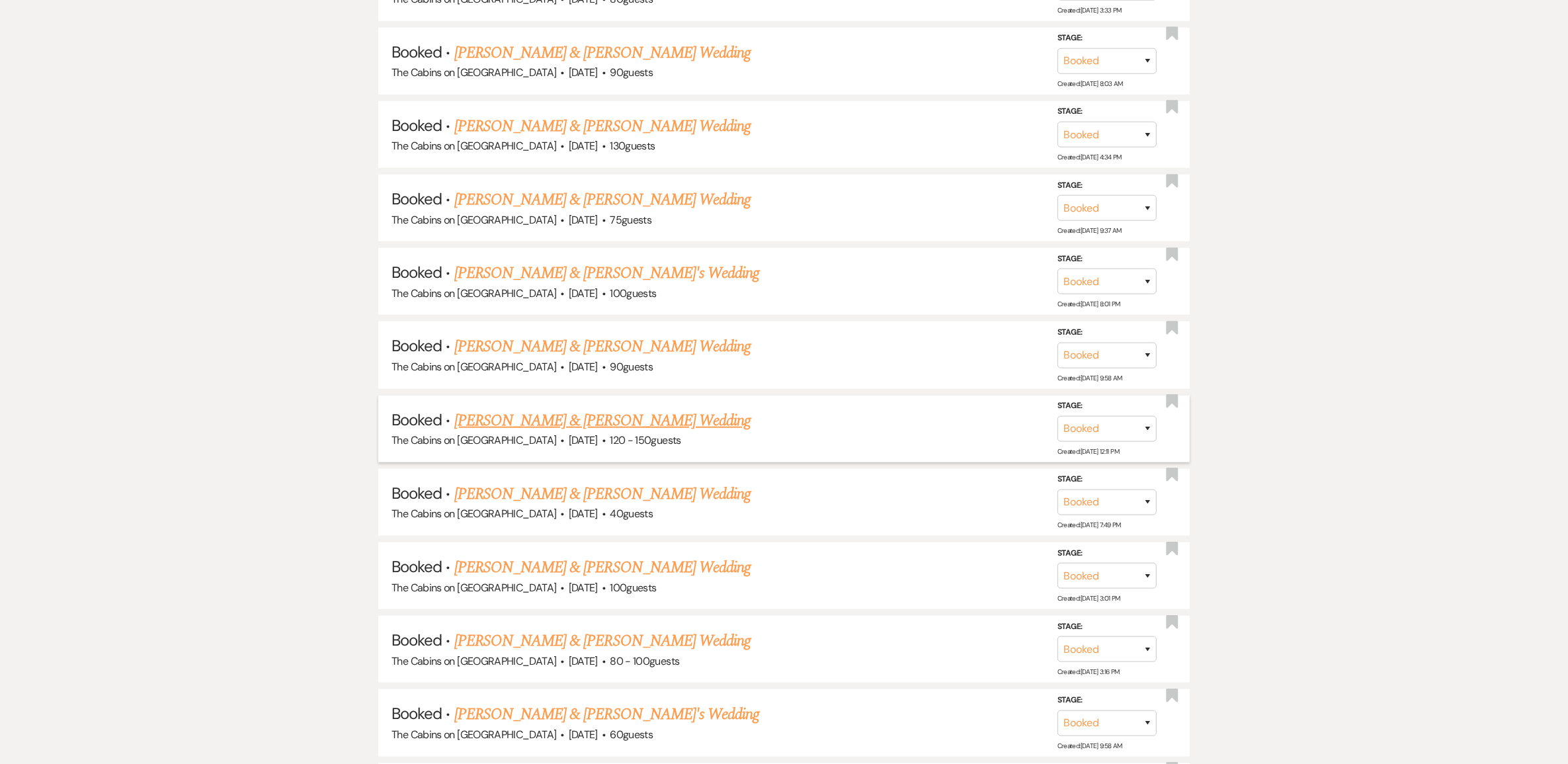
scroll to position [1405, 0]
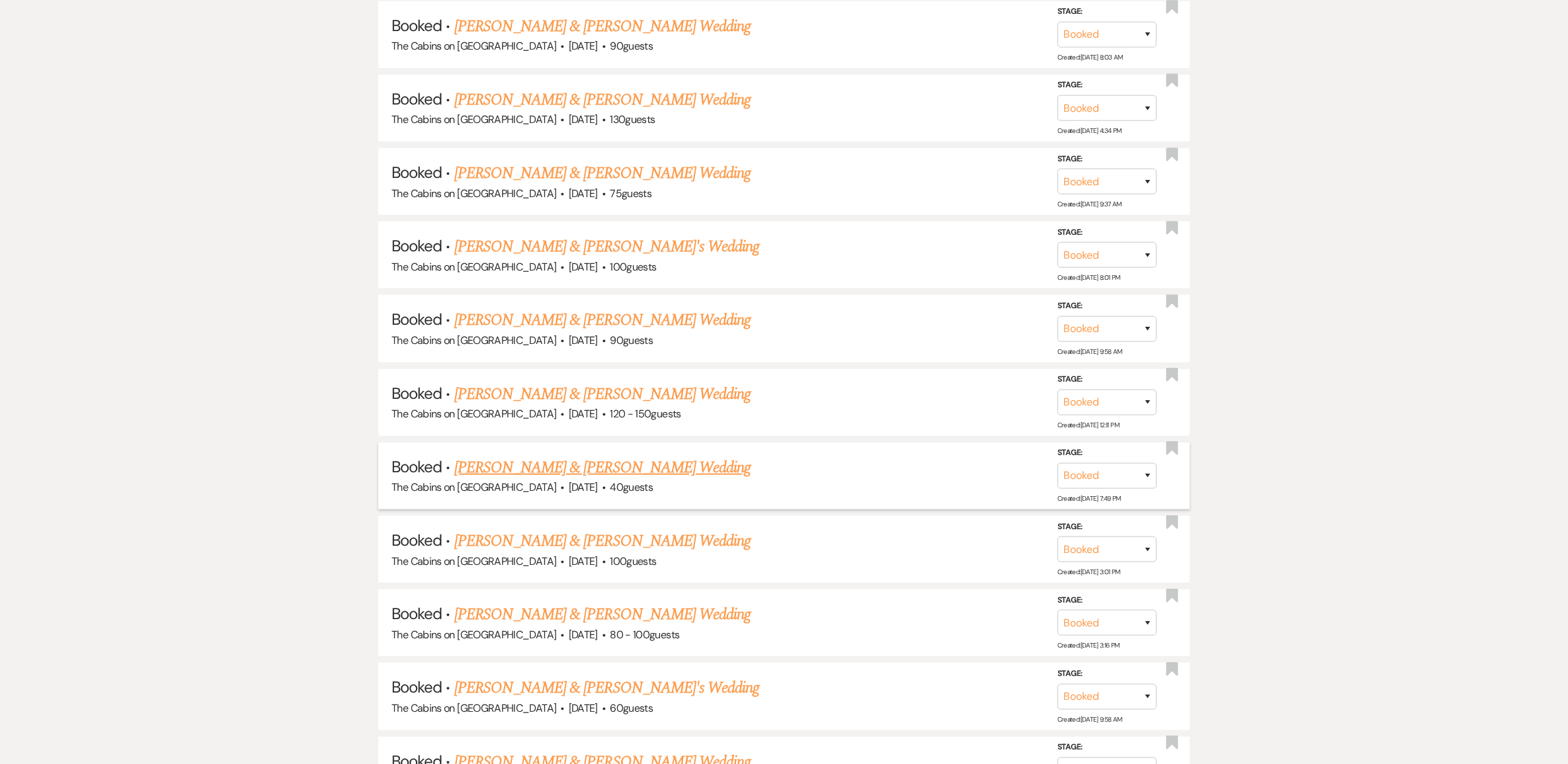
click at [546, 480] on link "Michael Steinberg & Sarah Kunz's Wedding" at bounding box center [602, 468] width 296 height 24
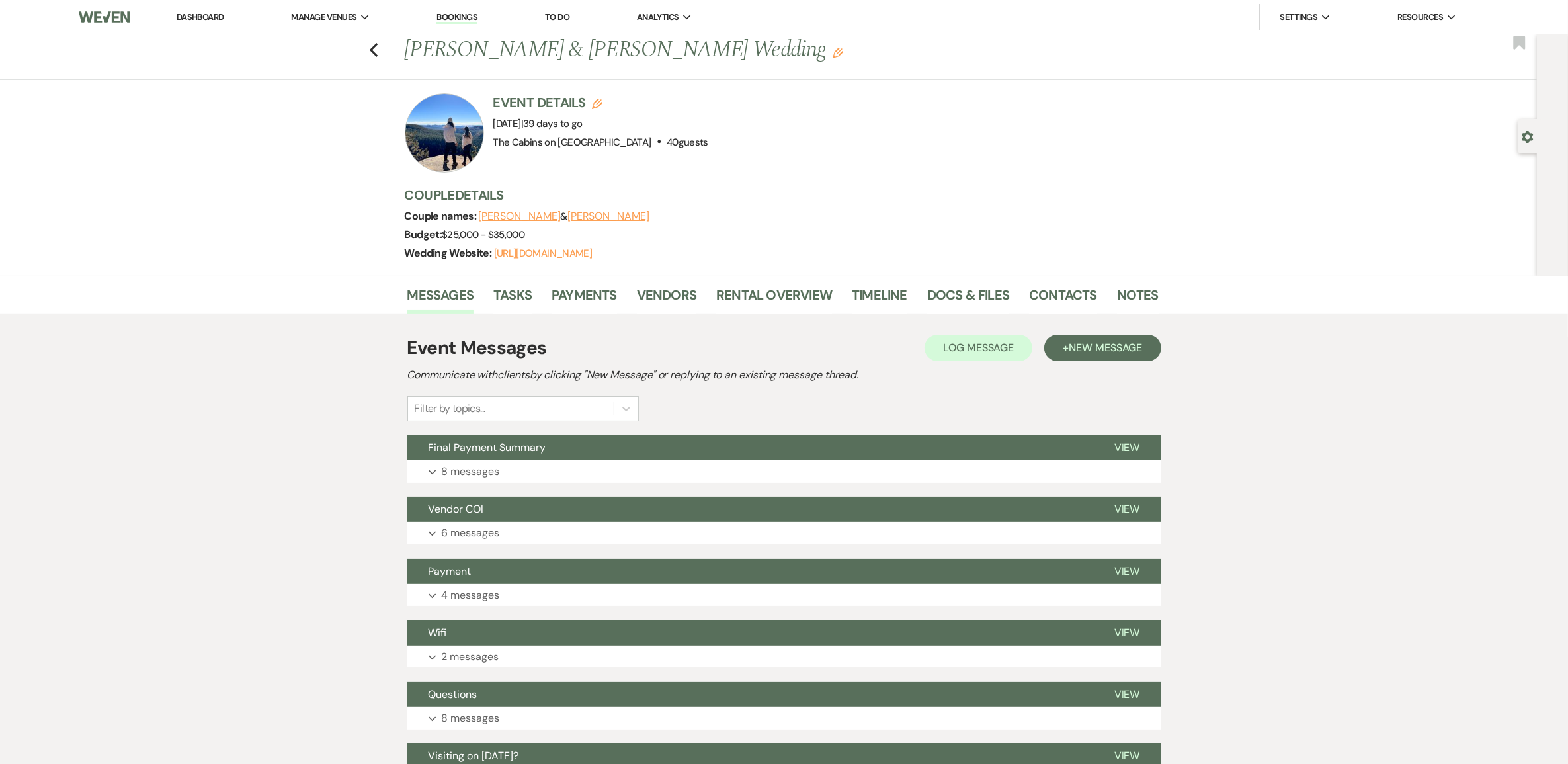
click at [649, 219] on button "Sarah Kunz" at bounding box center [609, 216] width 82 height 11
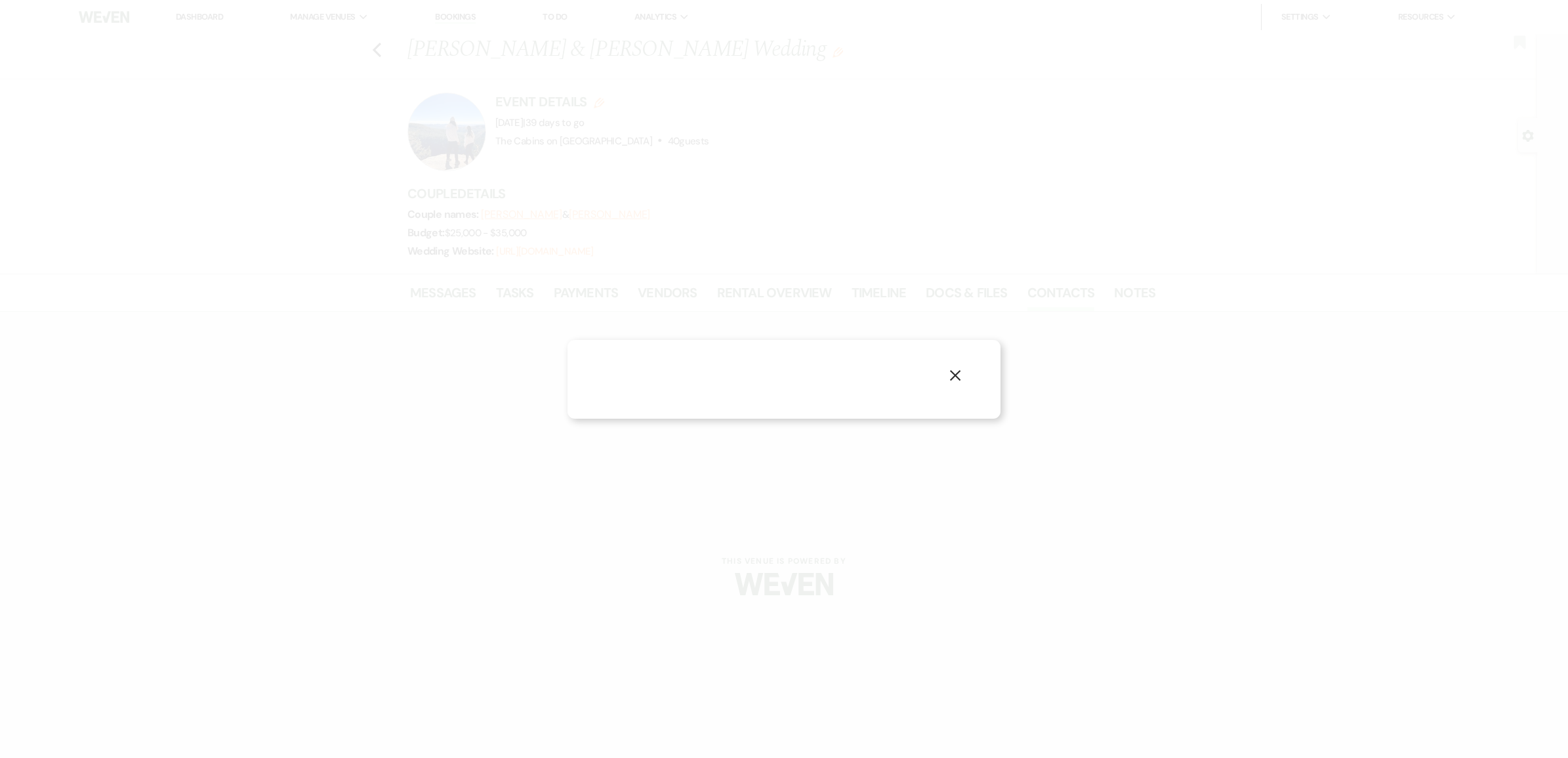
select select "phone"
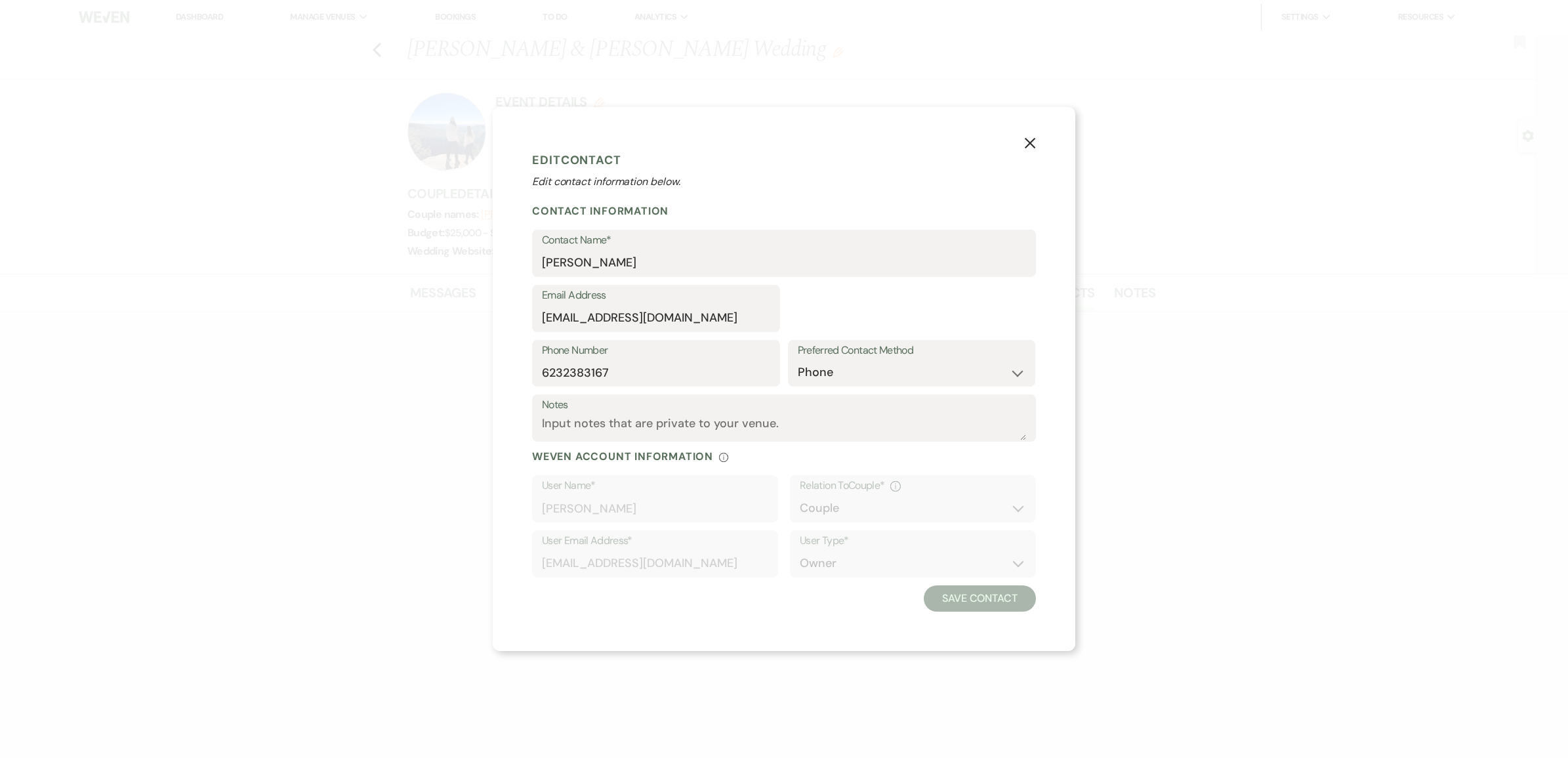
select select "1"
click at [1037, 137] on icon "X" at bounding box center [1031, 143] width 12 height 12
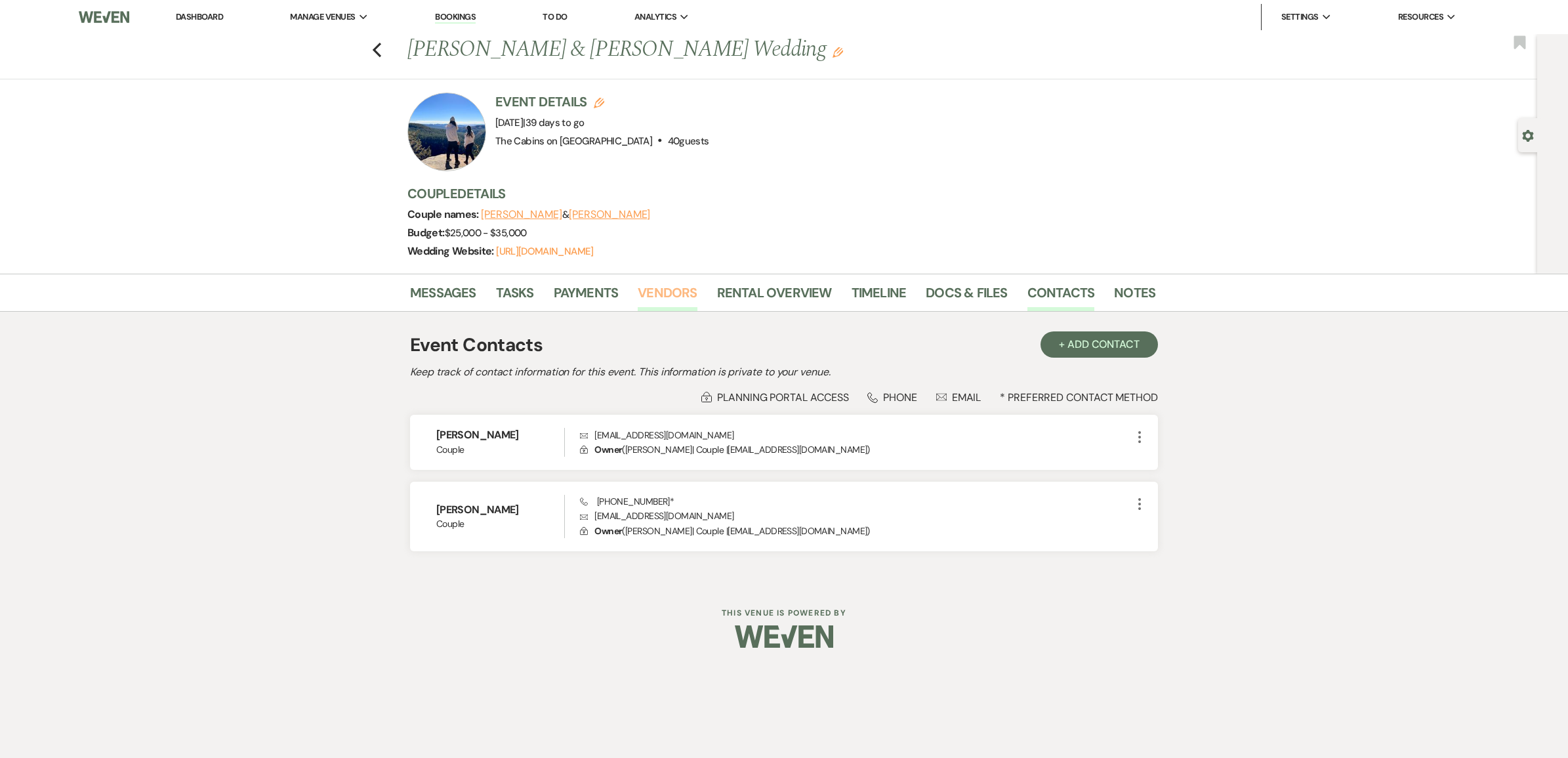
click at [684, 311] on link "Vendors" at bounding box center [667, 297] width 59 height 29
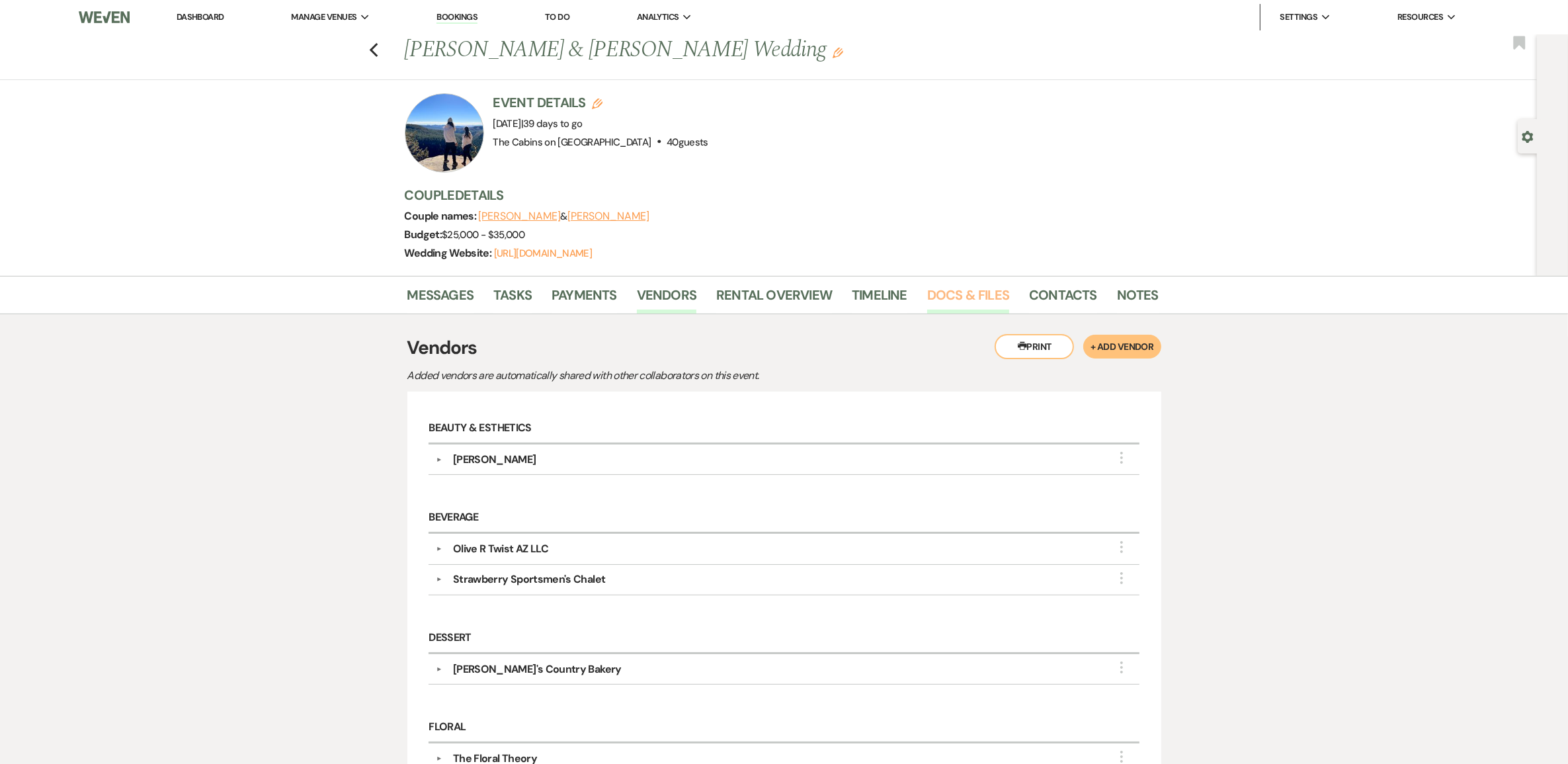
click at [956, 309] on link "Docs & Files" at bounding box center [968, 299] width 82 height 29
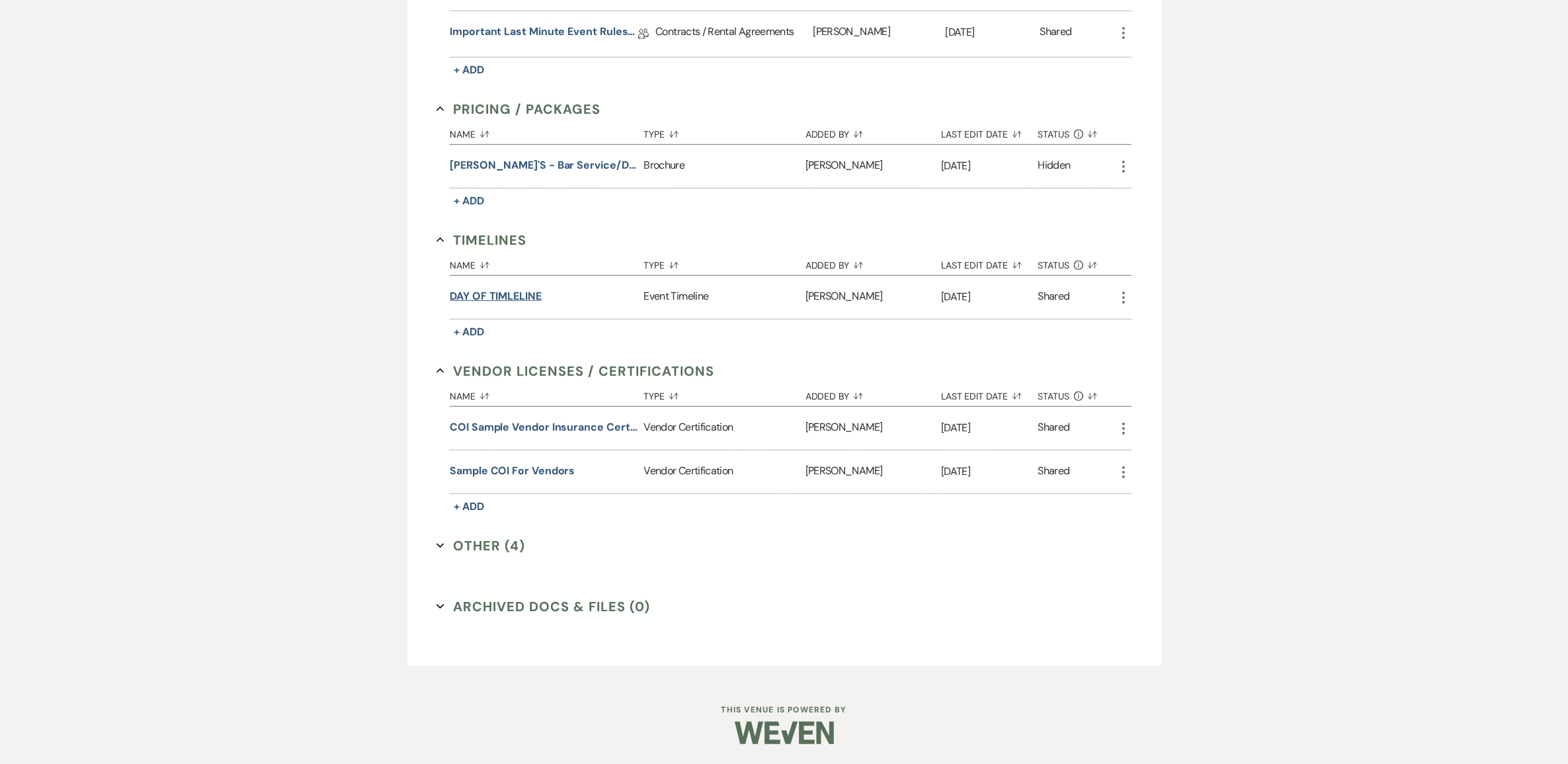
scroll to position [1149, 0]
click at [498, 288] on button "DAY OF TIMLELINE" at bounding box center [495, 296] width 92 height 16
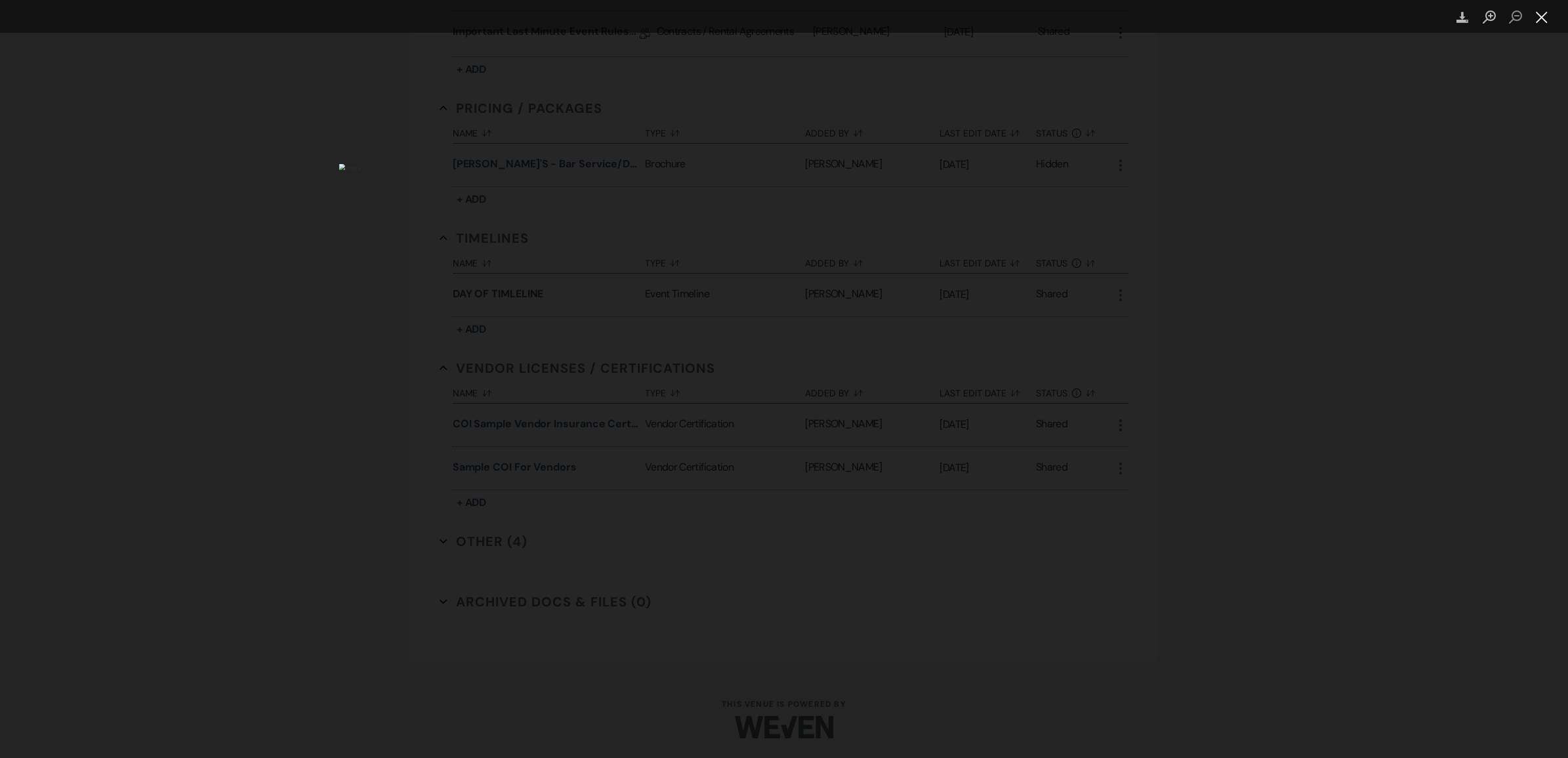
click at [1543, 13] on button "Close lightbox" at bounding box center [1542, 18] width 26 height 23
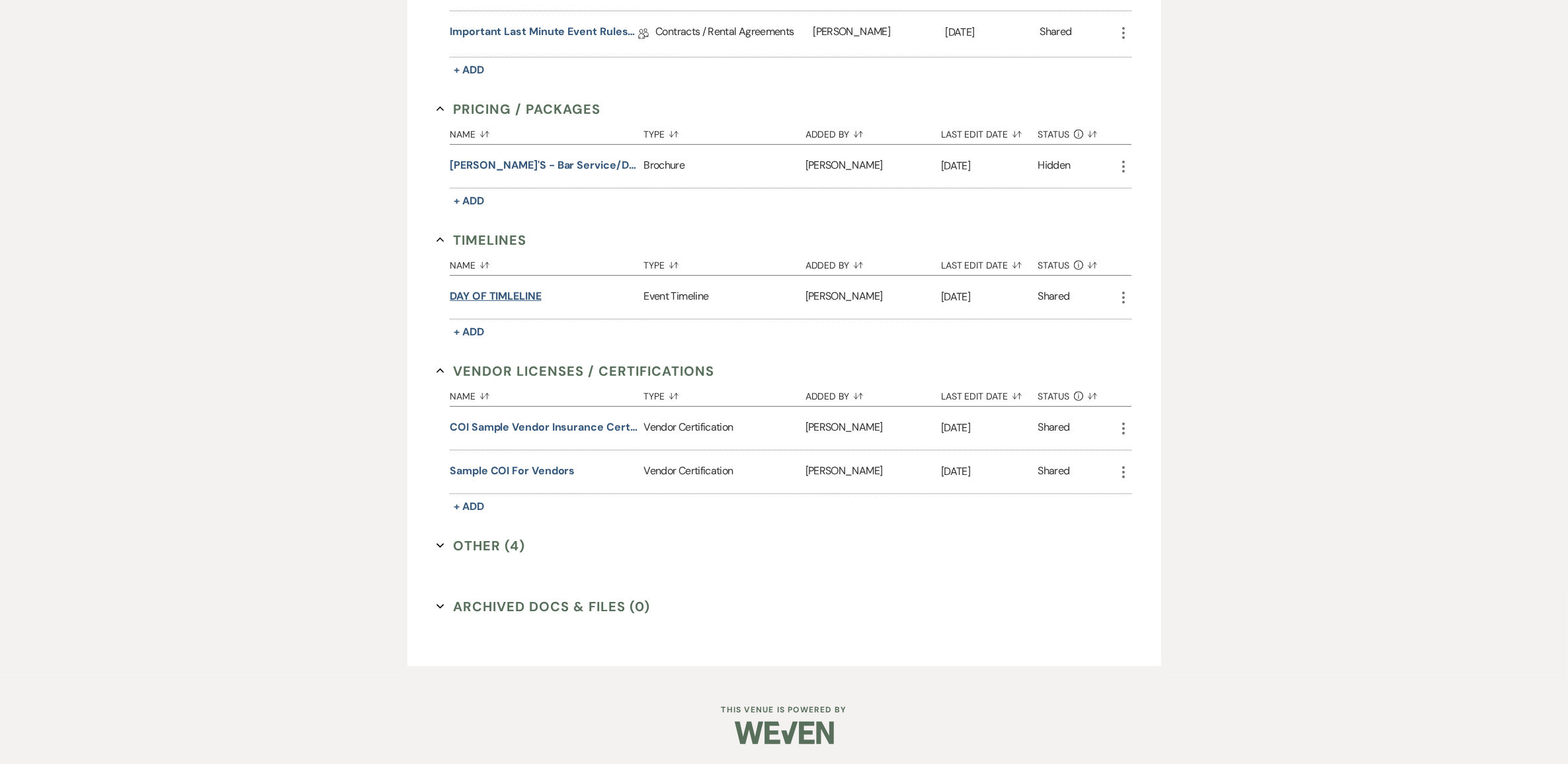
click at [513, 288] on button "DAY OF TIMLELINE" at bounding box center [495, 296] width 92 height 16
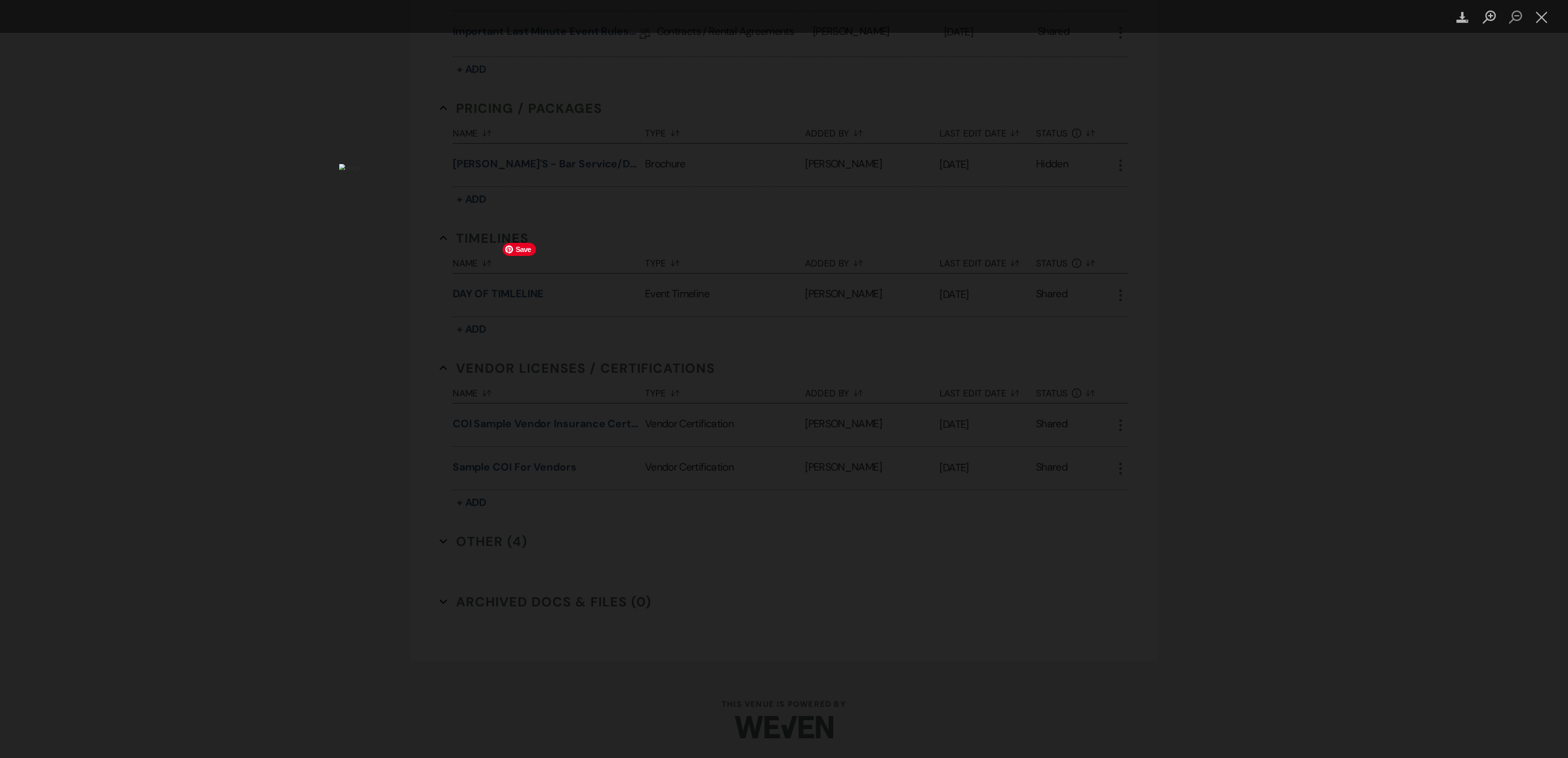
click at [840, 294] on img "Lightbox" at bounding box center [784, 379] width 890 height 430
click at [1174, 434] on div "Lightbox" at bounding box center [784, 379] width 1568 height 758
click at [983, 594] on img "Lightbox" at bounding box center [784, 379] width 890 height 430
click at [1544, 18] on button "Close lightbox" at bounding box center [1542, 18] width 26 height 23
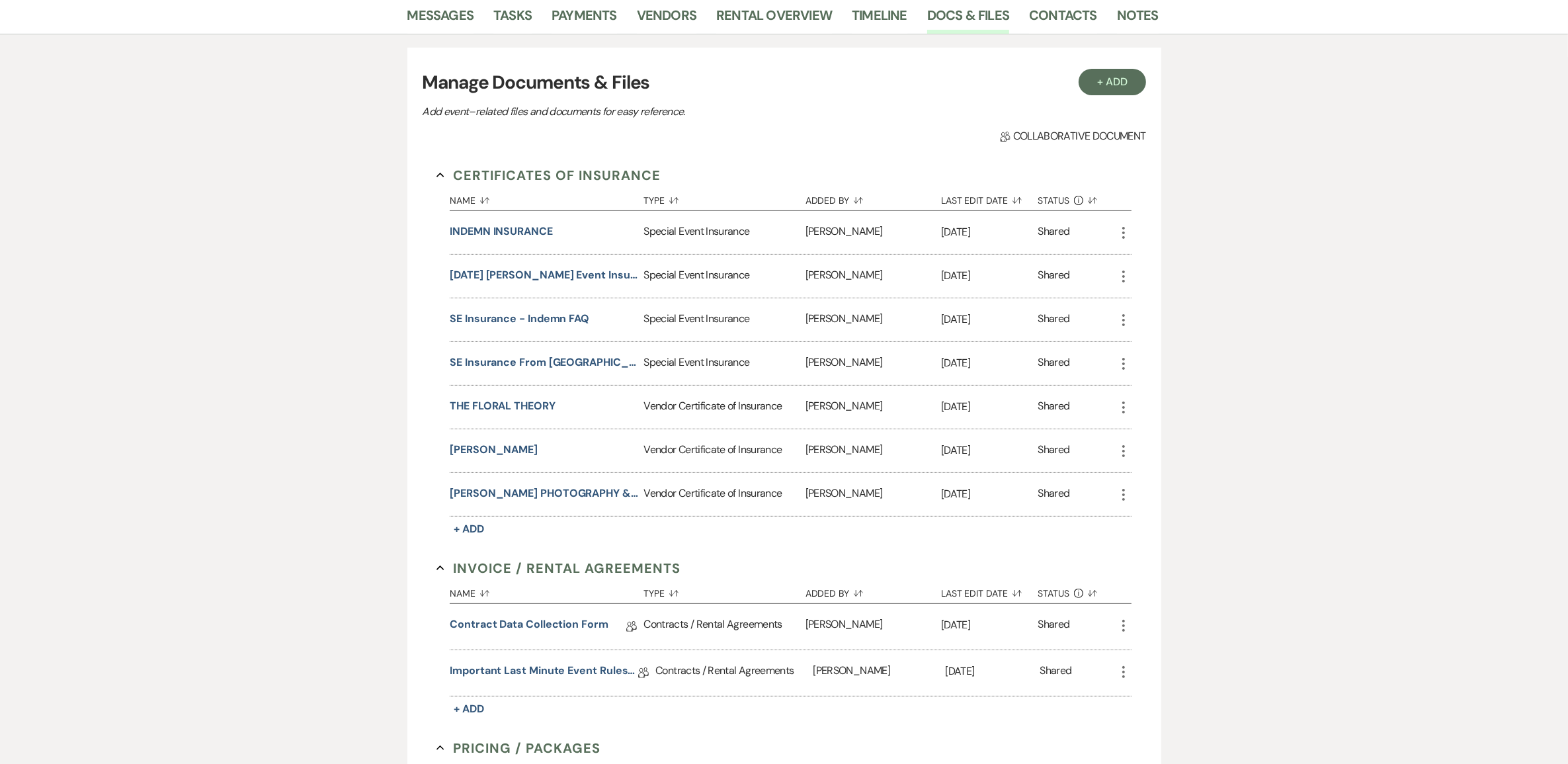
scroll to position [75, 0]
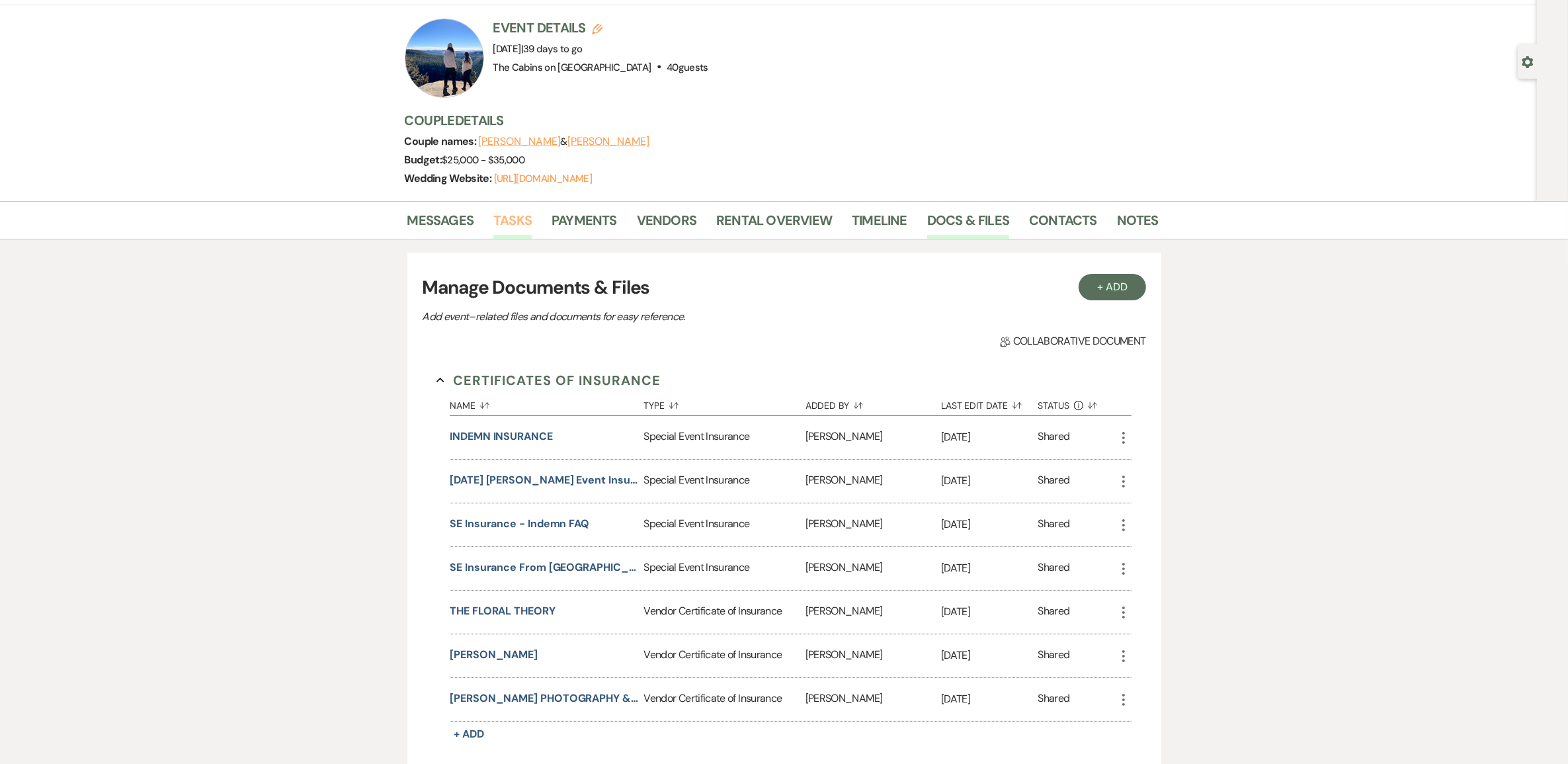
click at [524, 238] on link "Tasks" at bounding box center [512, 225] width 38 height 29
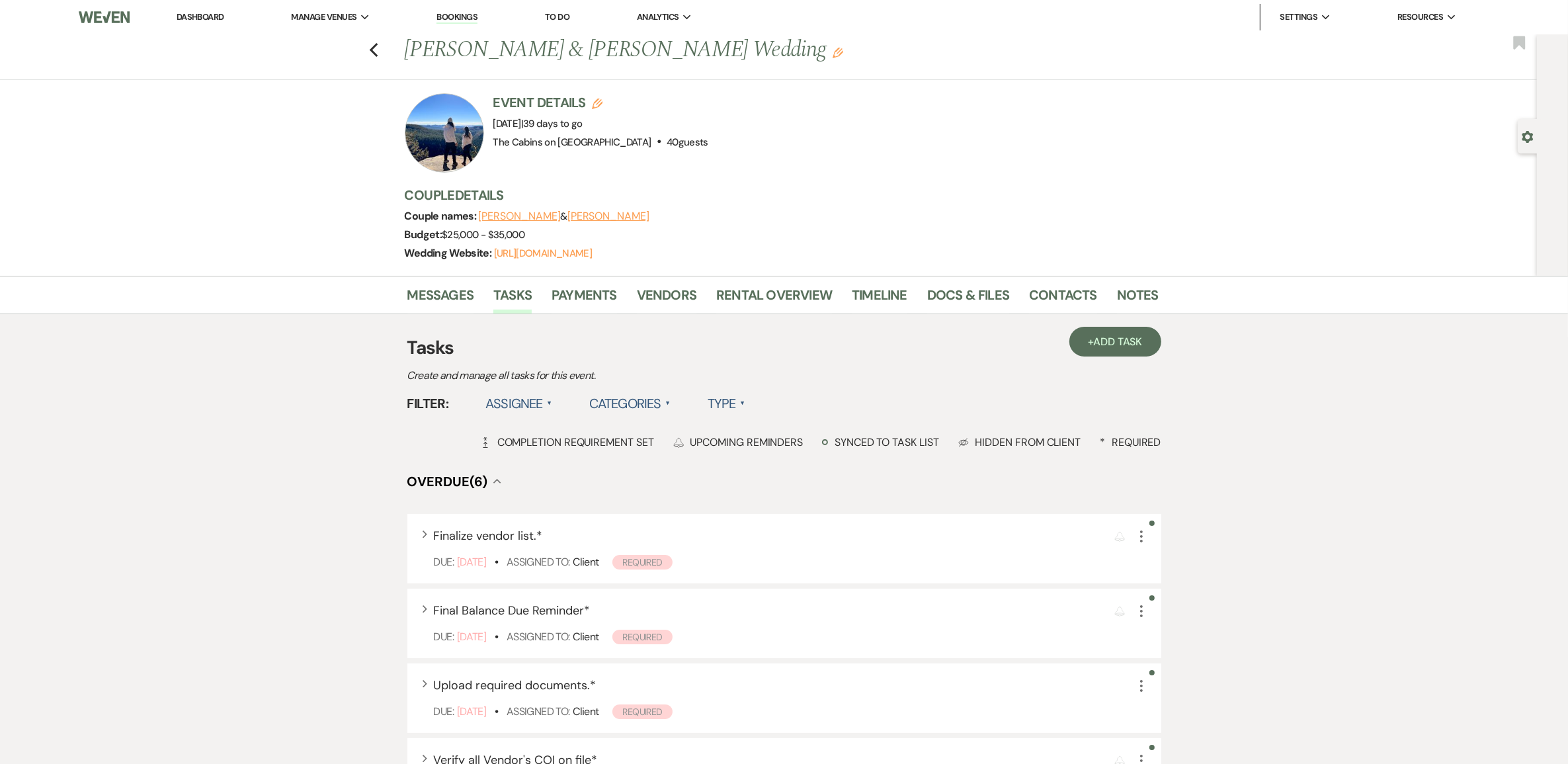
click at [745, 415] on label "Type ▲" at bounding box center [726, 403] width 37 height 24
click at [801, 445] on li "Required tasks" at bounding box center [773, 430] width 132 height 30
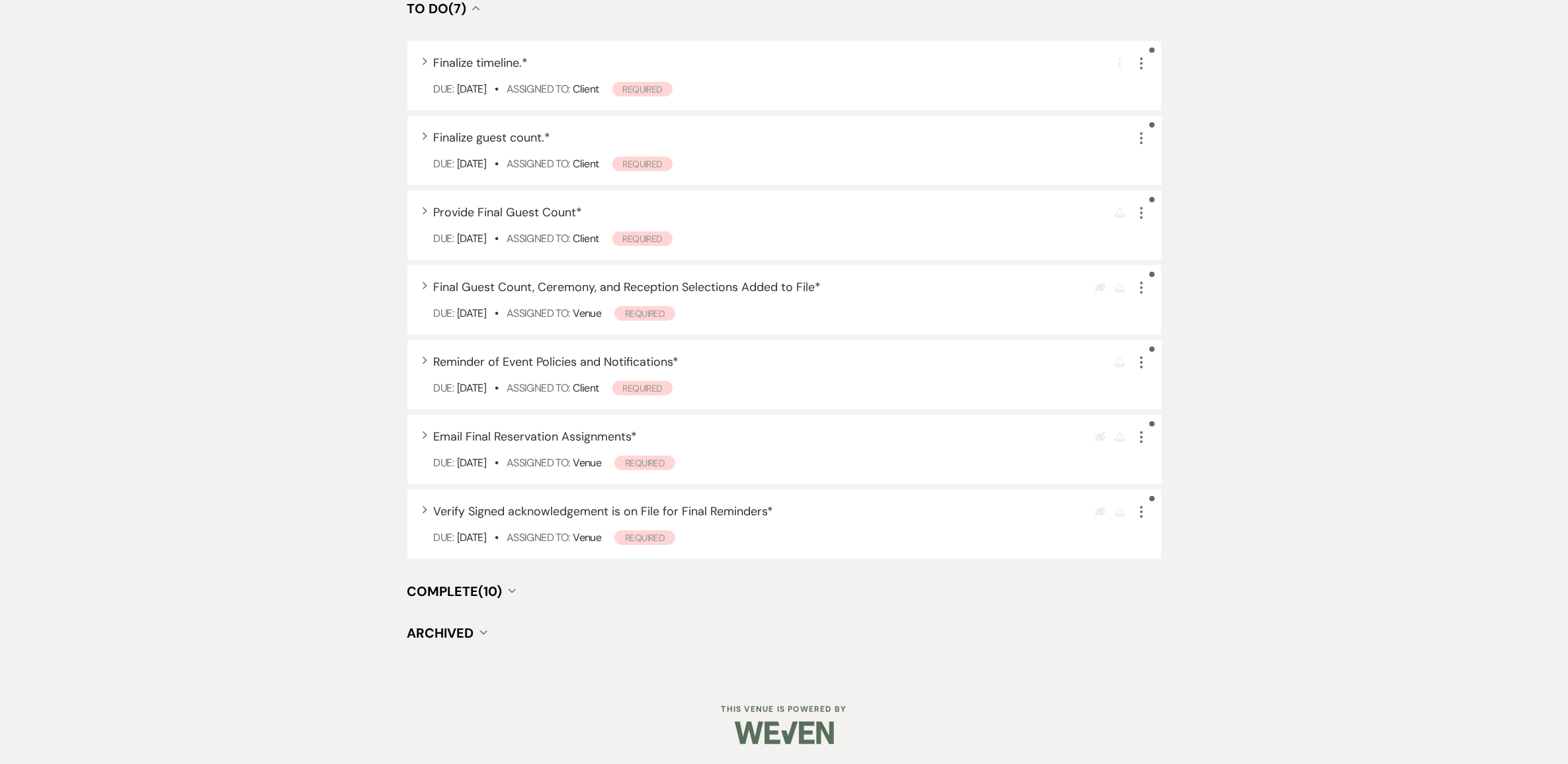
scroll to position [1166, 0]
click at [486, 588] on span "Complete (10)" at bounding box center [454, 591] width 95 height 18
click at [487, 588] on span "Complete (10)" at bounding box center [454, 591] width 95 height 18
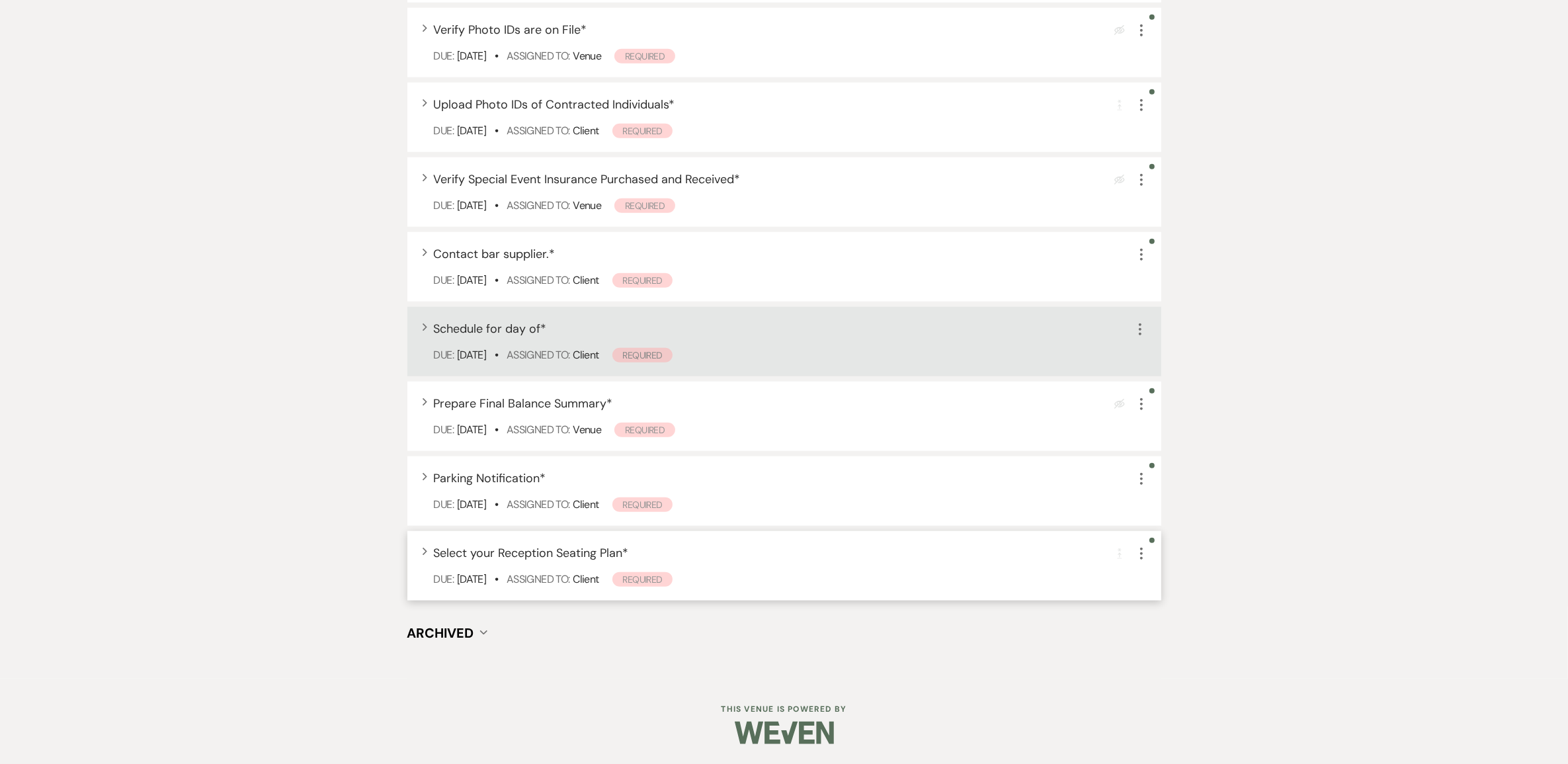
scroll to position [2014, 0]
click at [529, 545] on span "Select your Reception Seating Plan *" at bounding box center [531, 553] width 195 height 16
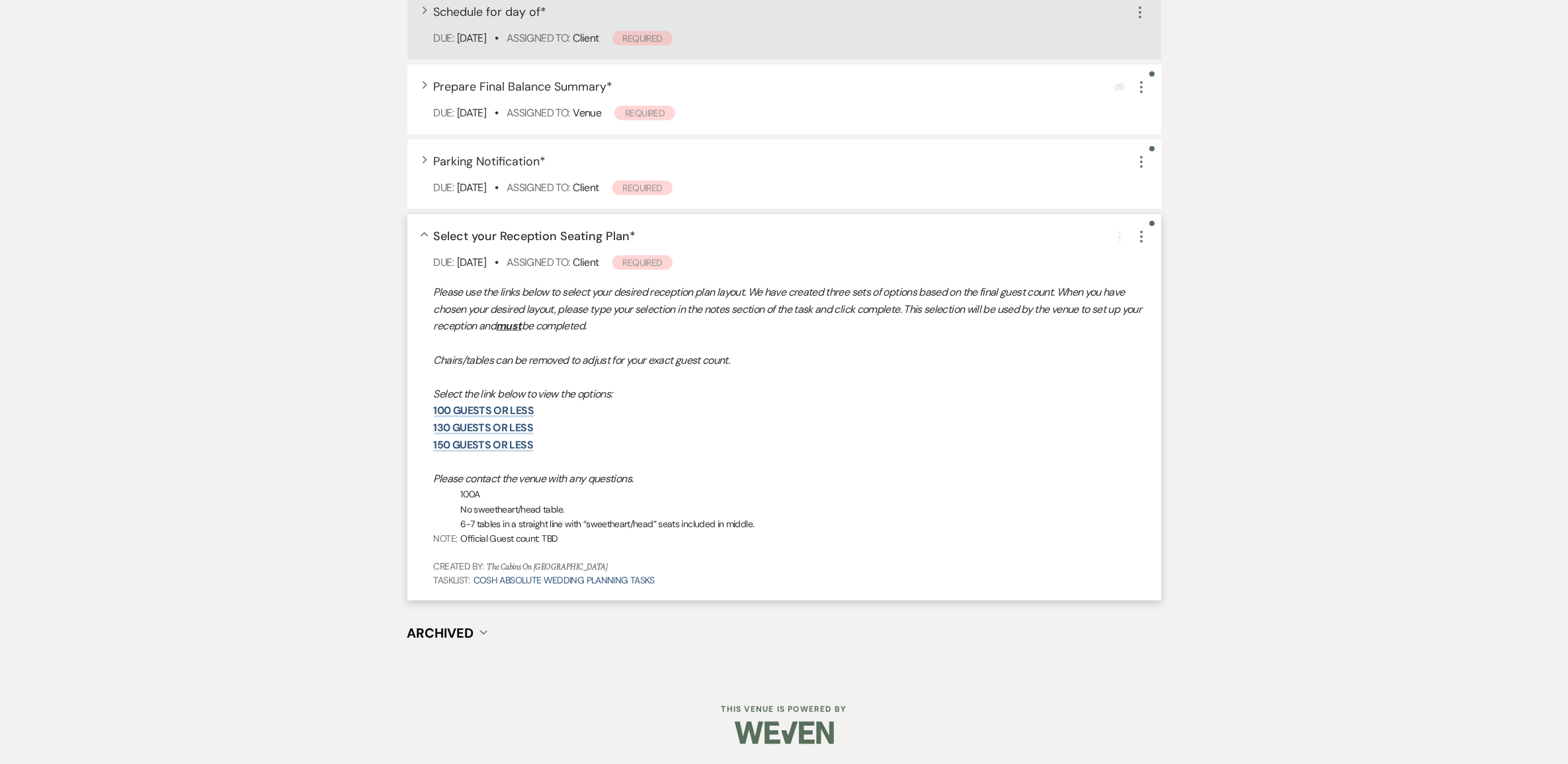
scroll to position [2263, 0]
click at [461, 417] on link "100 guests or less" at bounding box center [483, 410] width 100 height 14
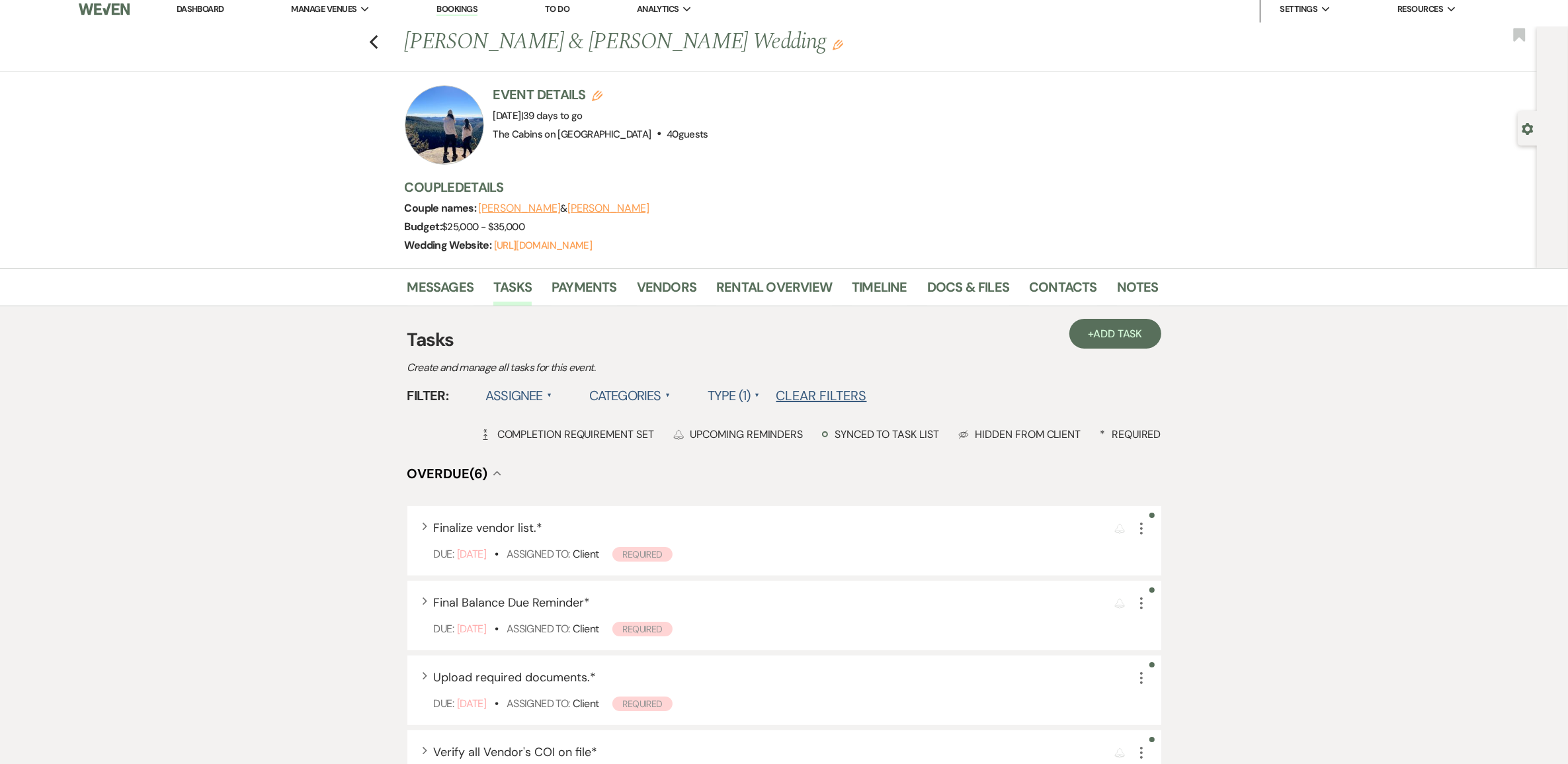
scroll to position [0, 0]
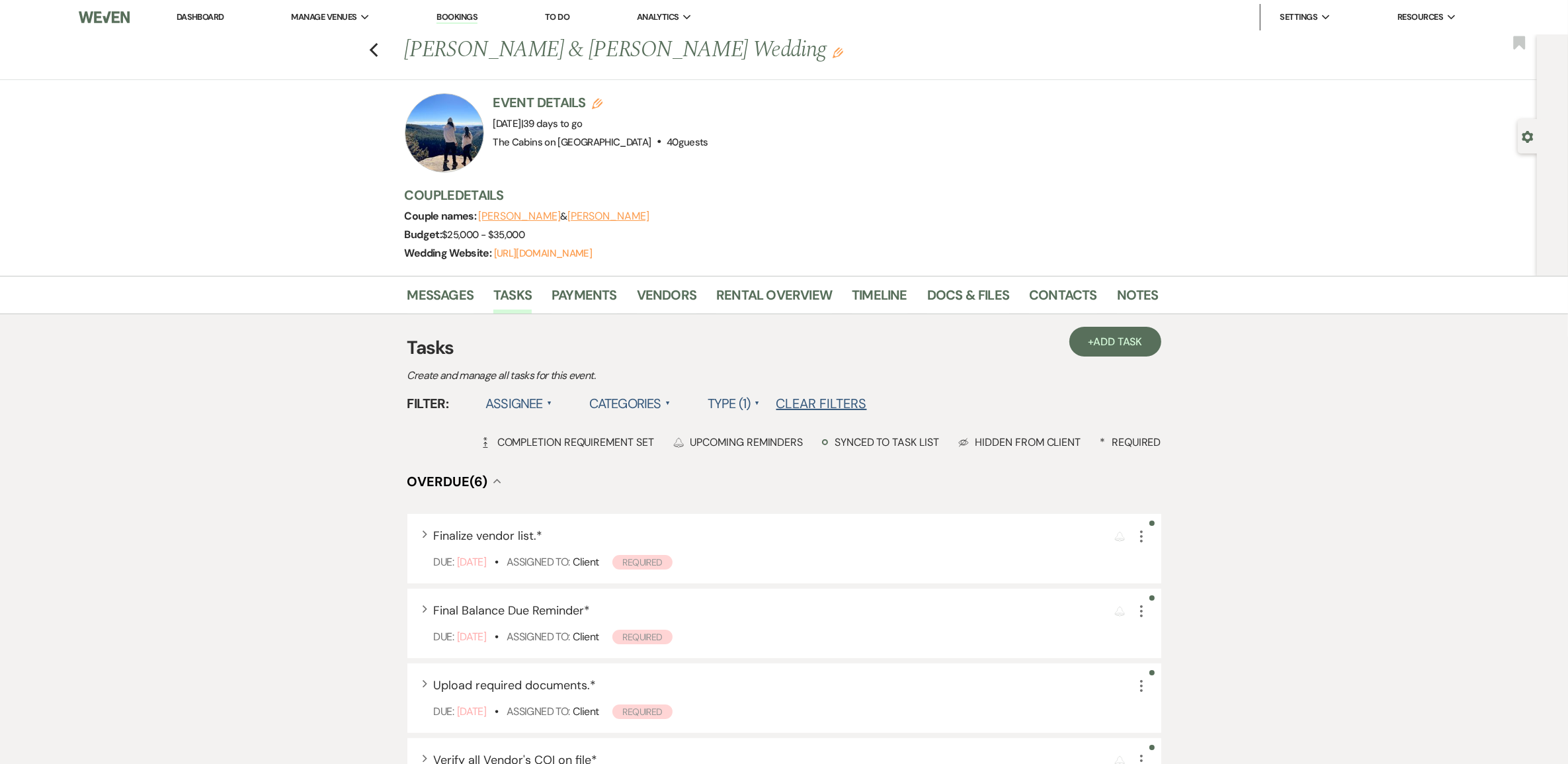
click at [448, 161] on div at bounding box center [444, 132] width 79 height 79
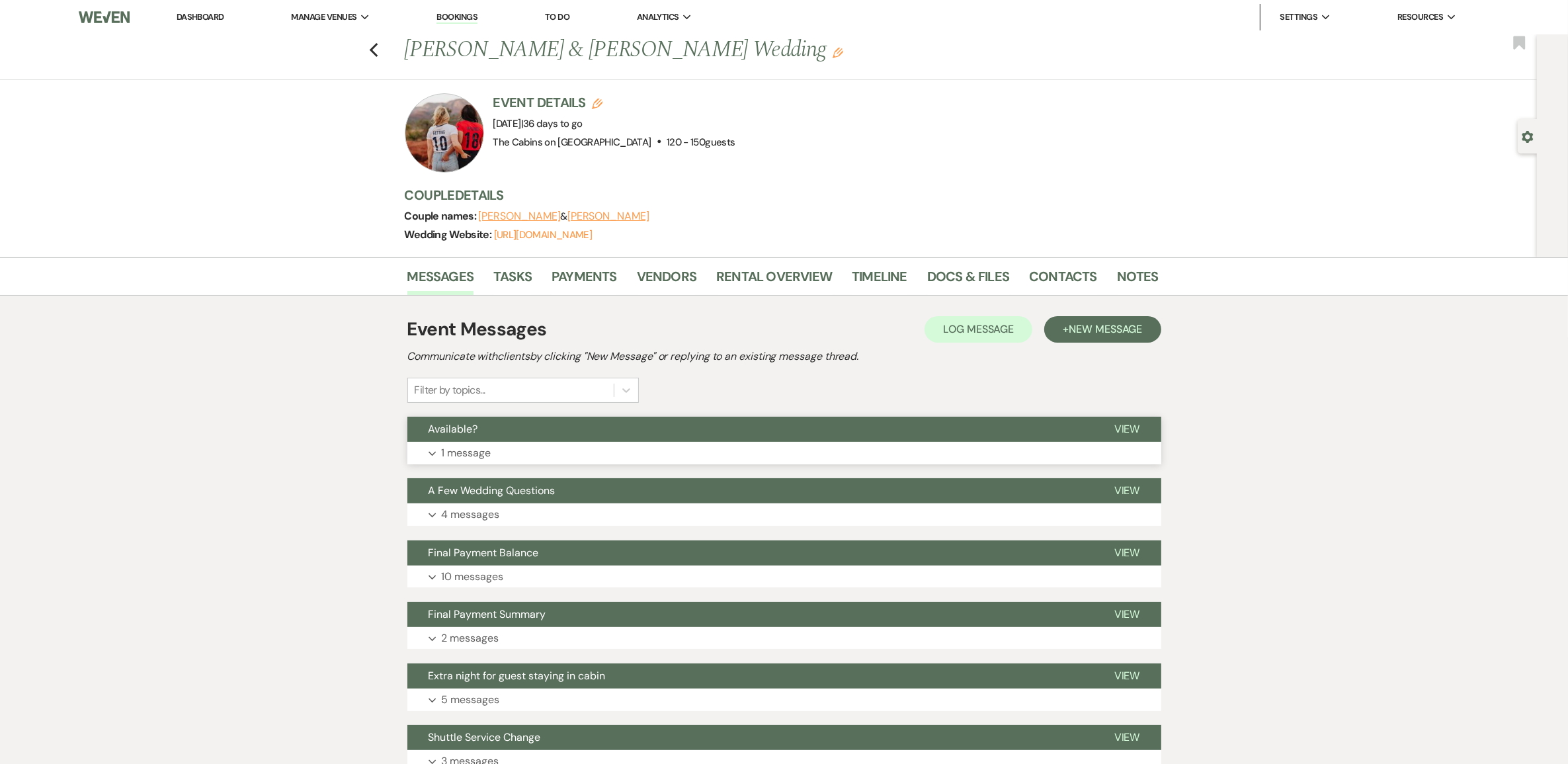
click at [468, 462] on p "1 message" at bounding box center [466, 453] width 50 height 18
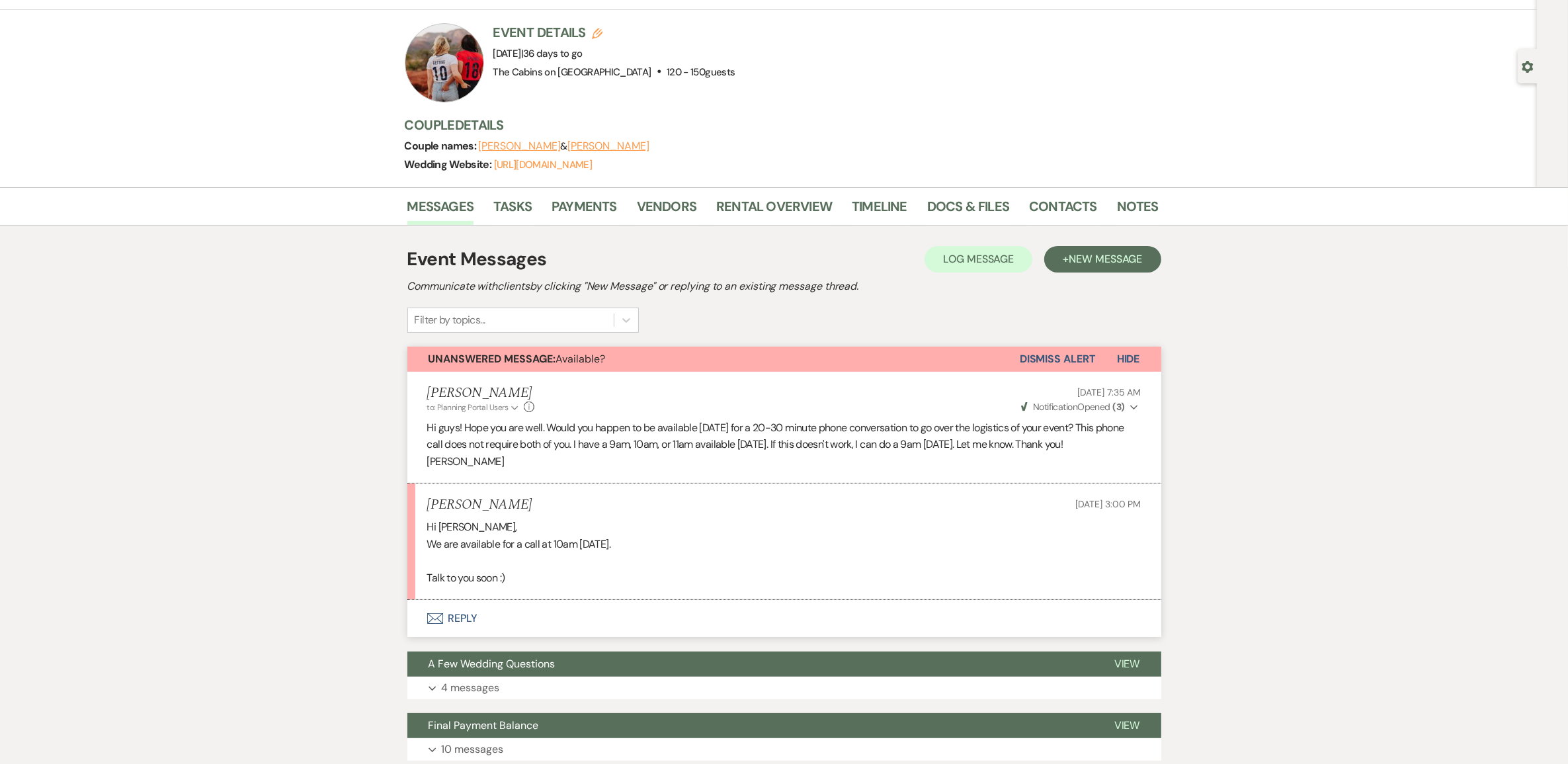
scroll to position [166, 0]
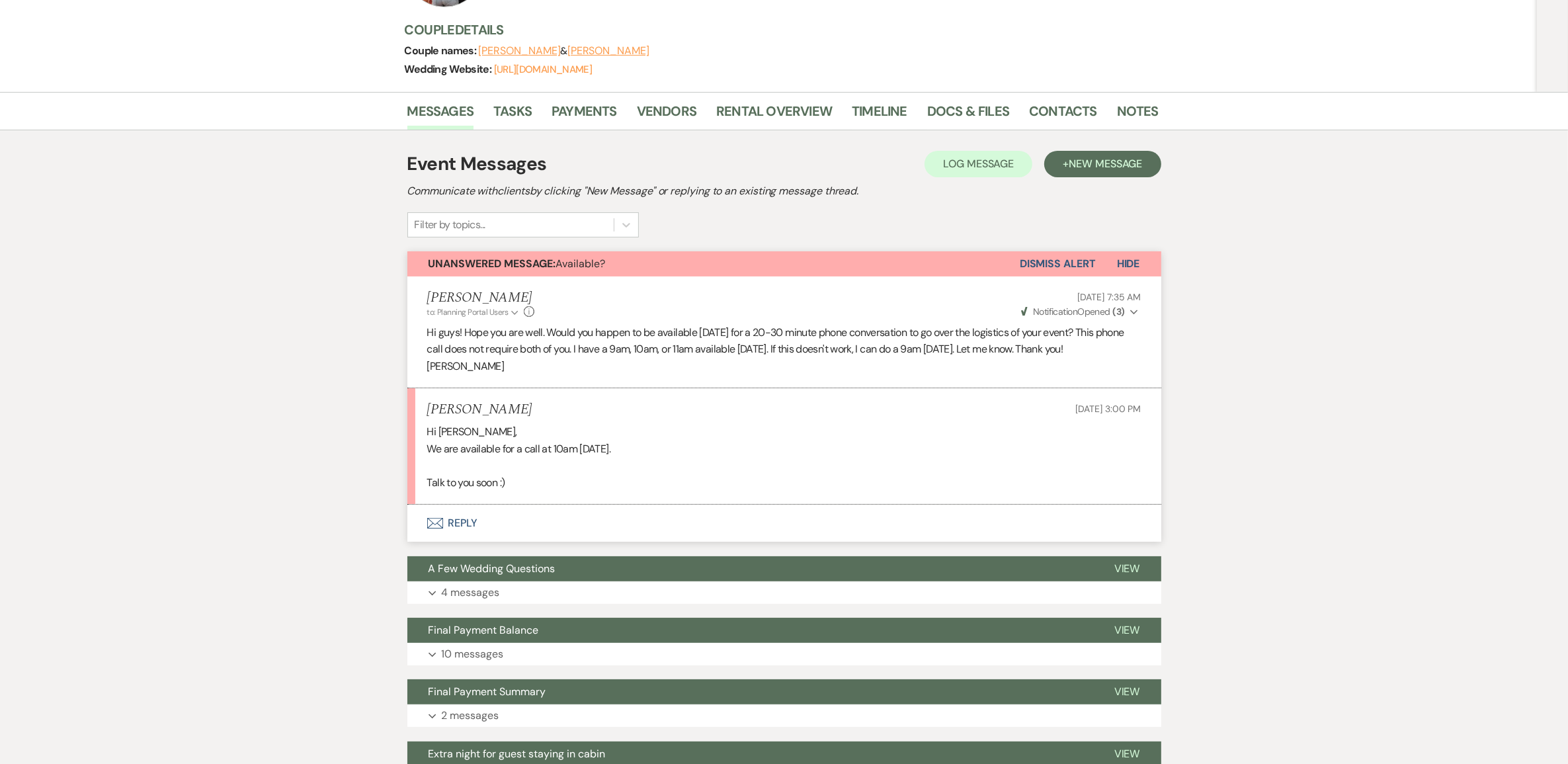
click at [466, 541] on button "Envelope Reply" at bounding box center [784, 523] width 754 height 37
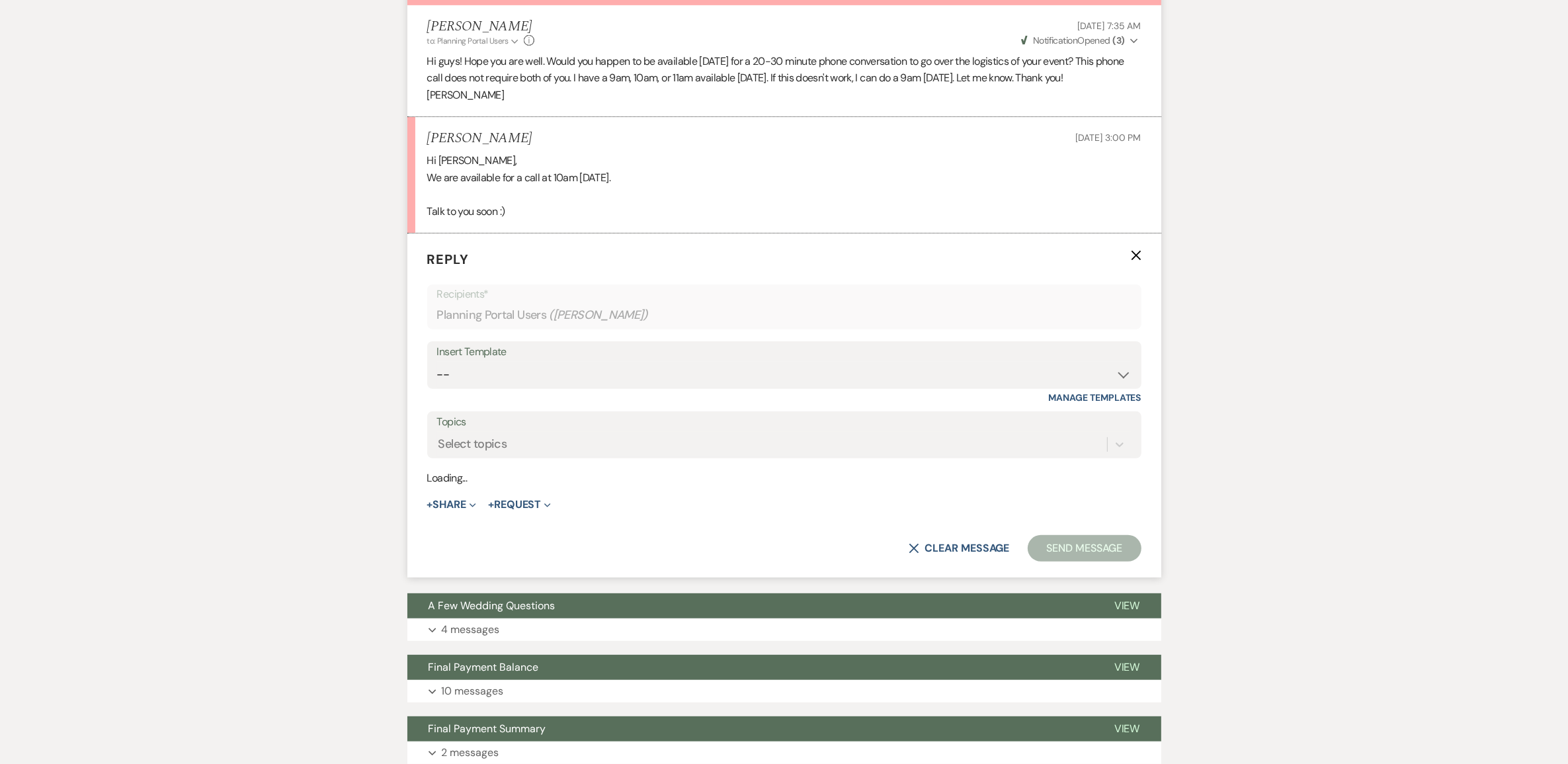
scroll to position [504, 0]
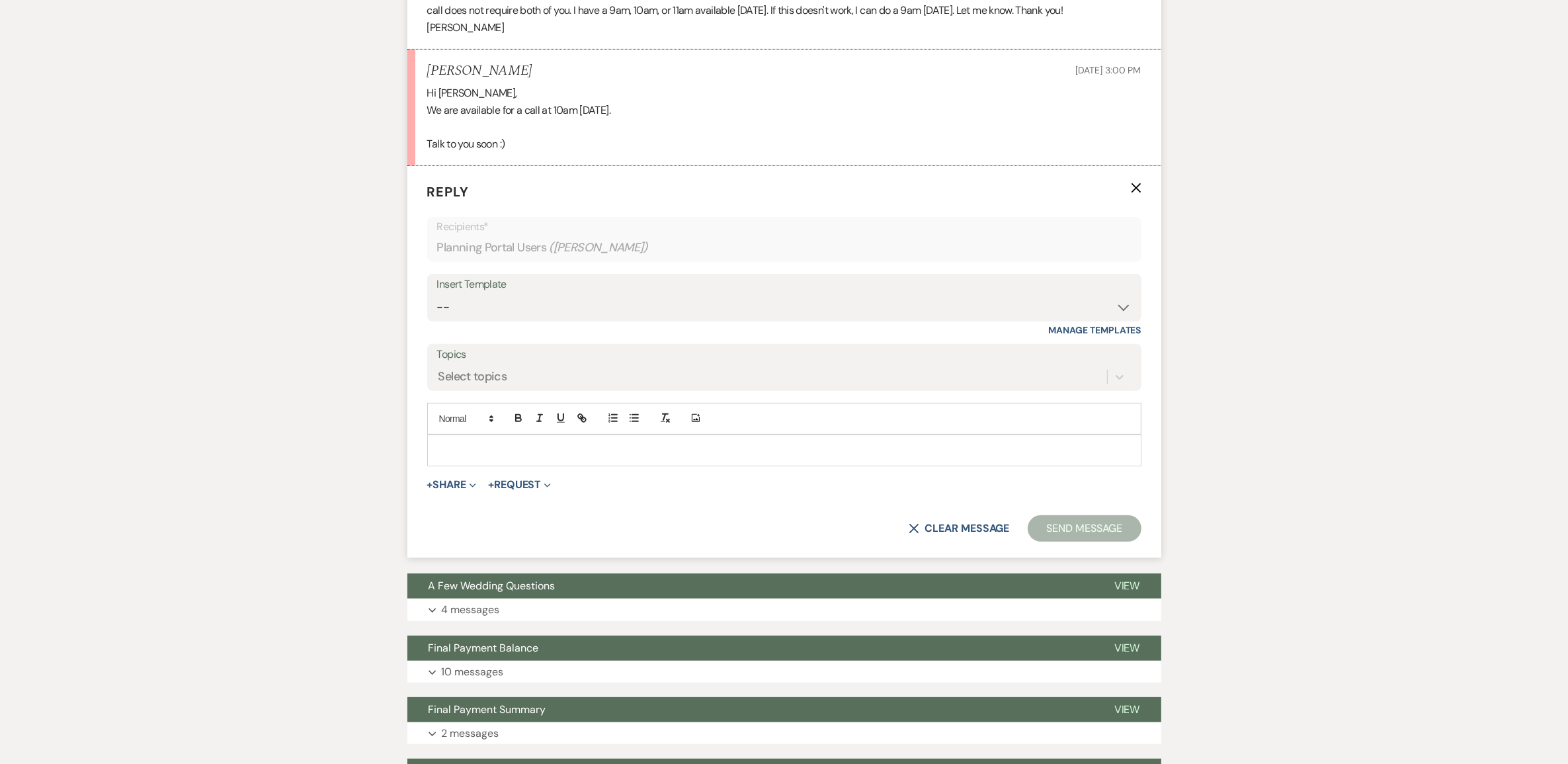
click at [475, 458] on p at bounding box center [784, 450] width 693 height 15
click at [1087, 541] on button "Send Message" at bounding box center [1084, 528] width 113 height 26
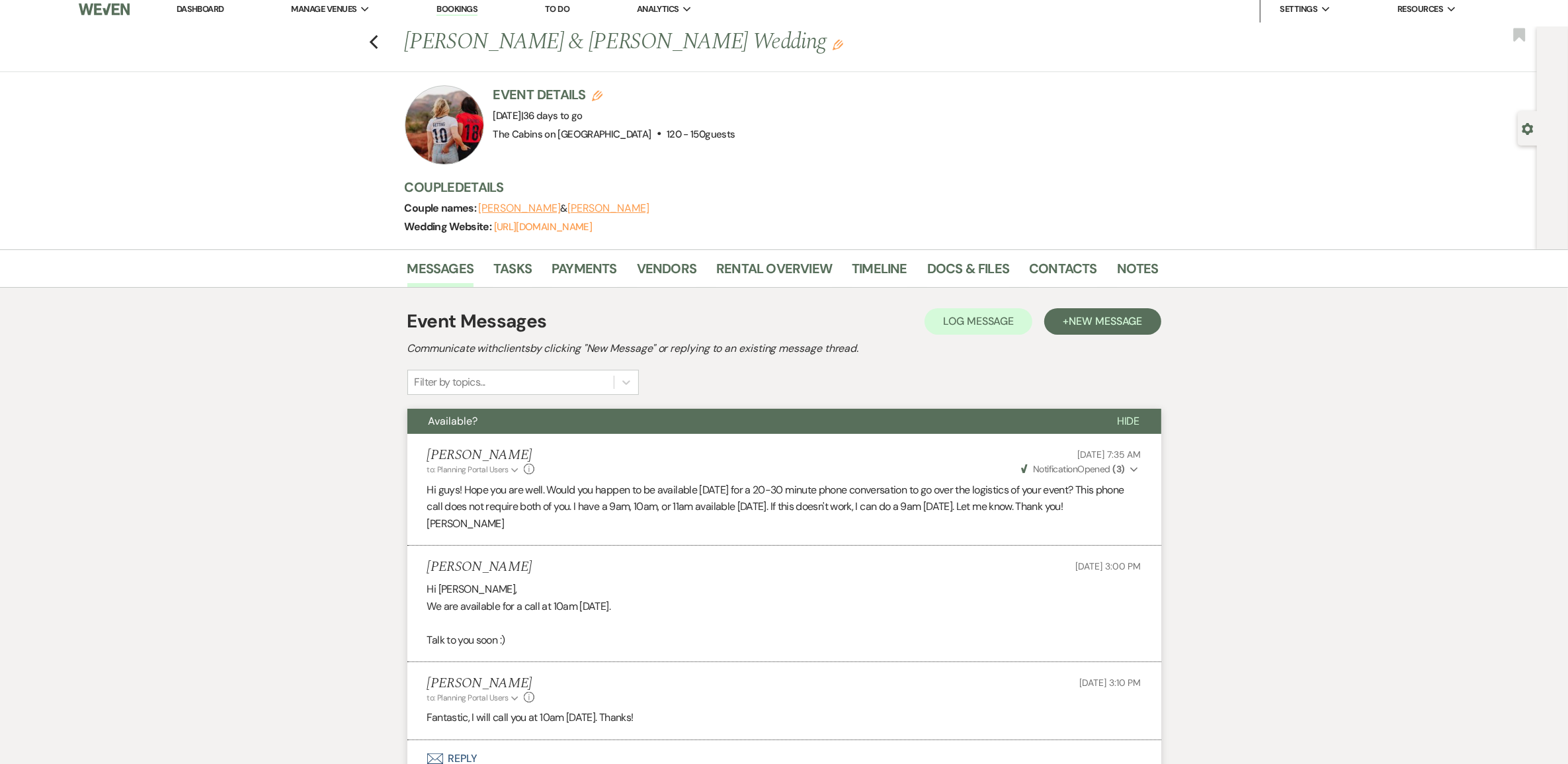
scroll to position [0, 0]
